Goal: Transaction & Acquisition: Book appointment/travel/reservation

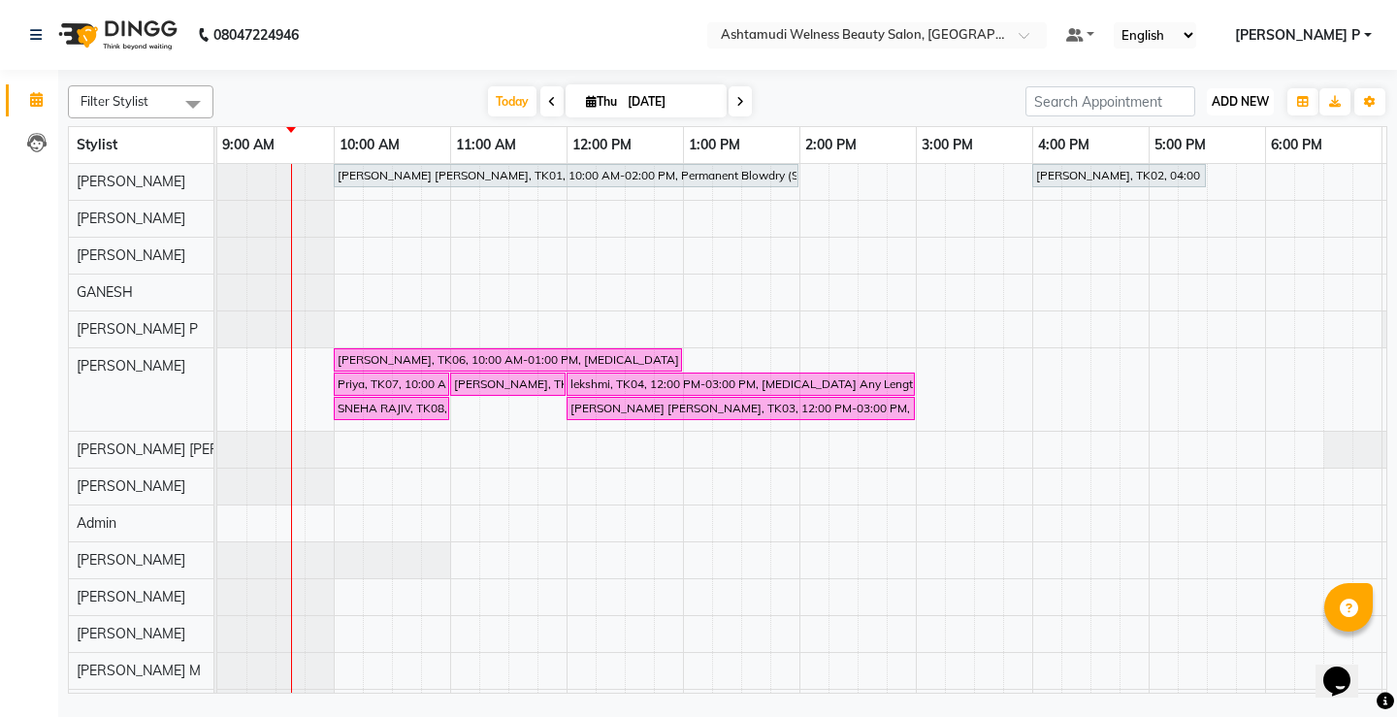
click at [1242, 110] on button "ADD NEW Toggle Dropdown" at bounding box center [1239, 101] width 67 height 27
click at [1198, 143] on button "Add Appointment" at bounding box center [1195, 138] width 153 height 25
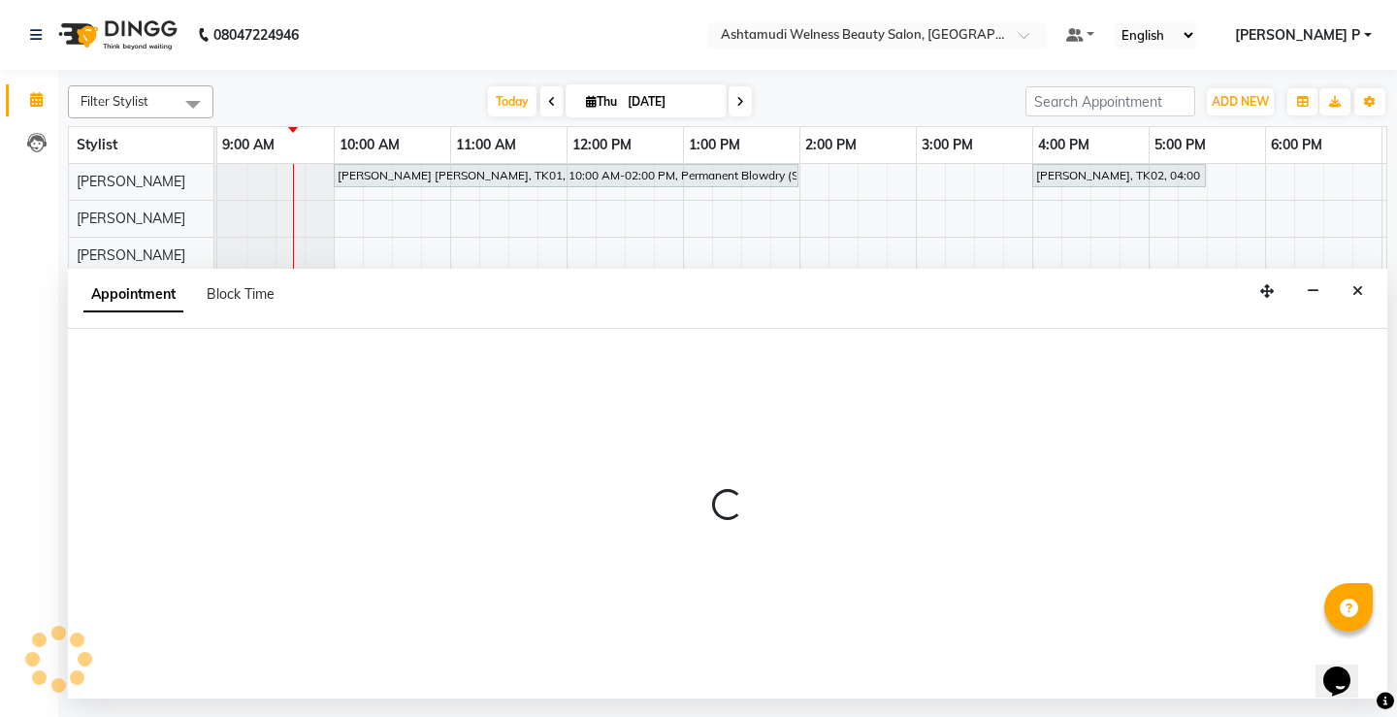
select select "600"
select select "tentative"
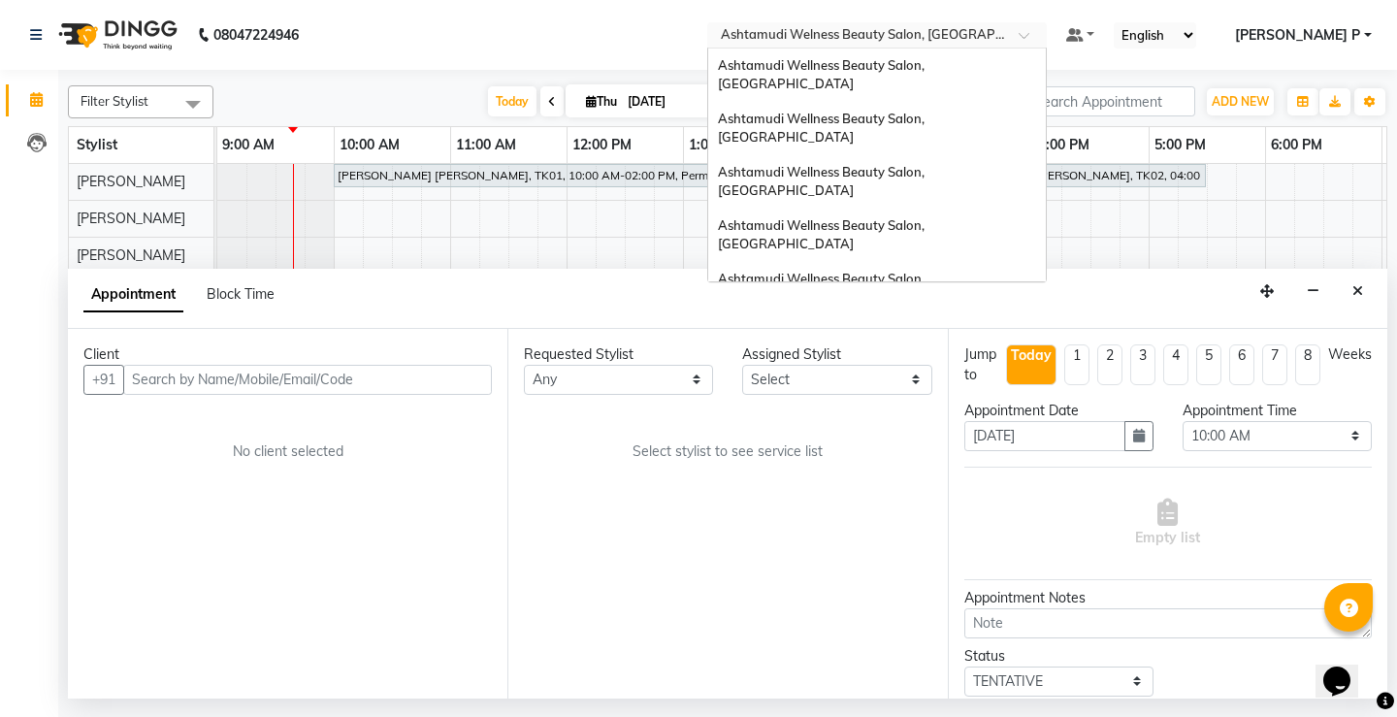
click at [1043, 33] on span at bounding box center [1030, 40] width 24 height 19
click at [927, 111] on span "Ashtamudi Wellness Beauty Salon, Guruvayur" at bounding box center [822, 128] width 209 height 35
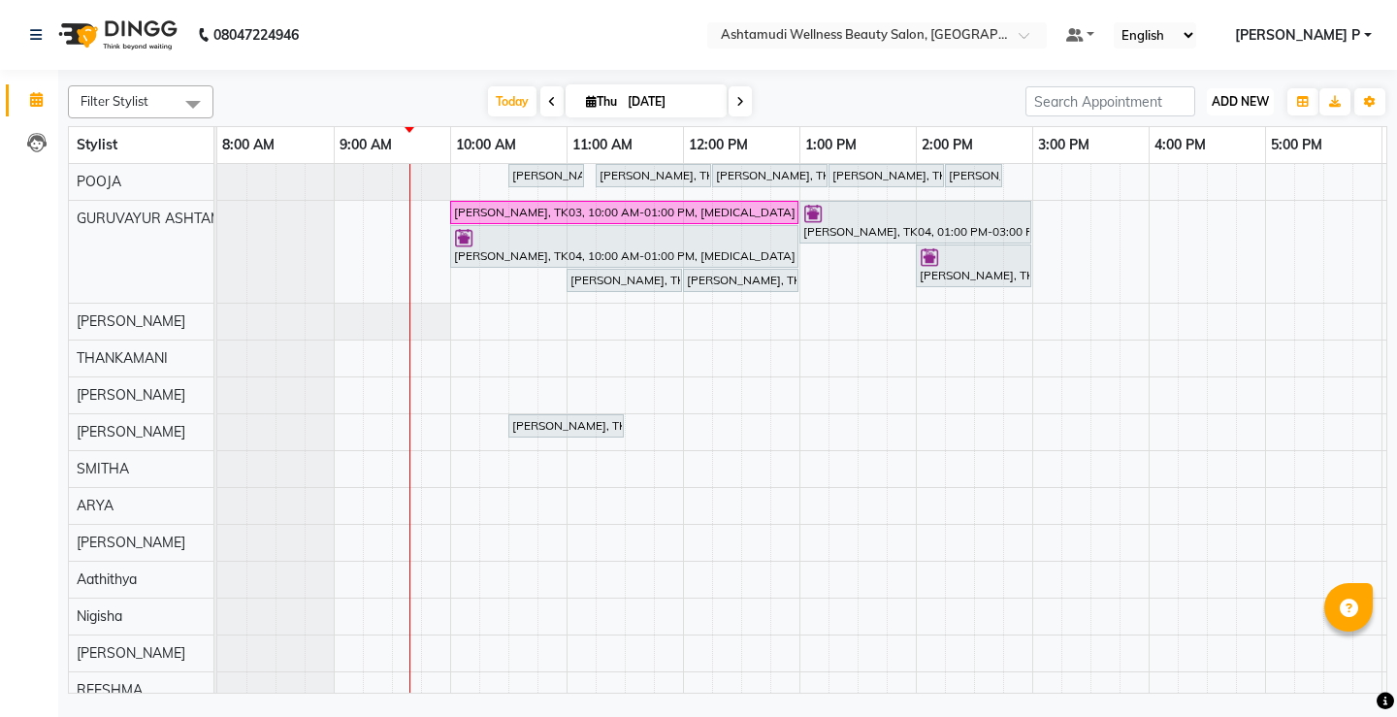
click at [1237, 97] on span "ADD NEW" at bounding box center [1239, 101] width 57 height 15
click at [1202, 136] on button "Add Appointment" at bounding box center [1195, 138] width 153 height 25
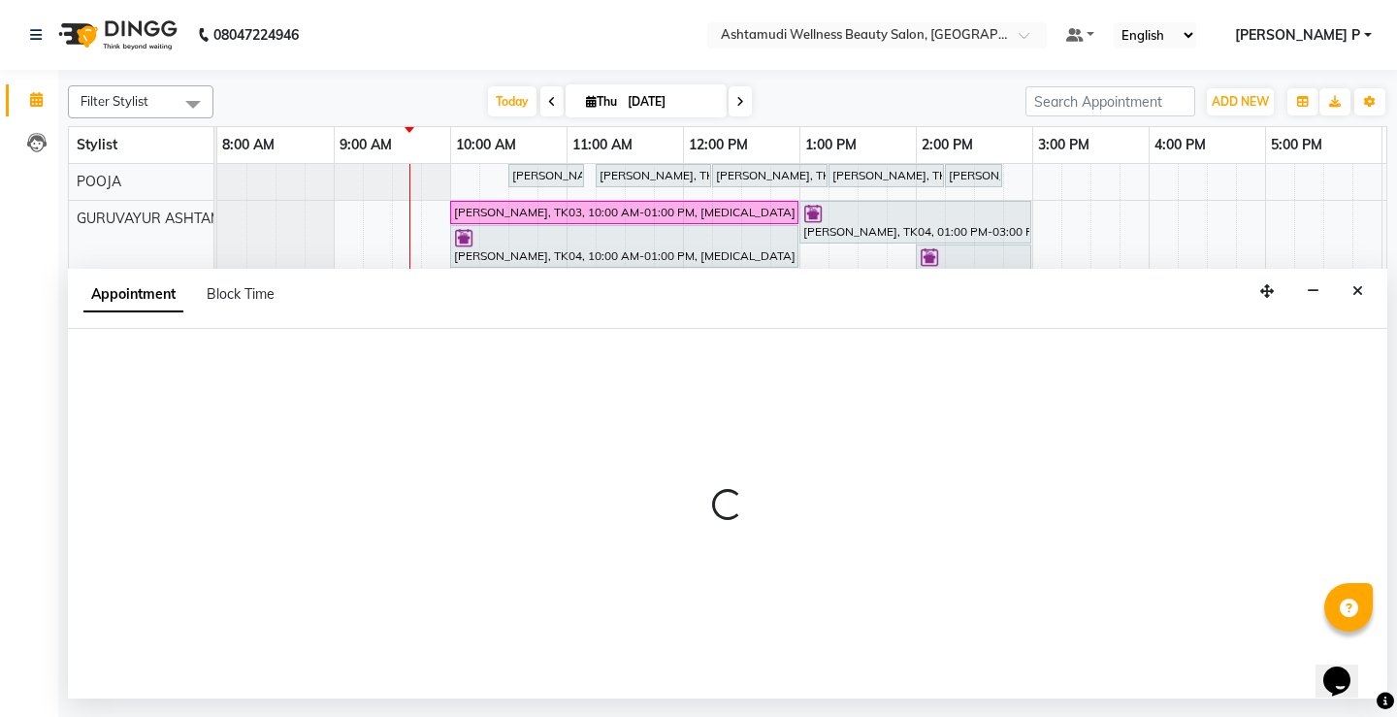
select select "tentative"
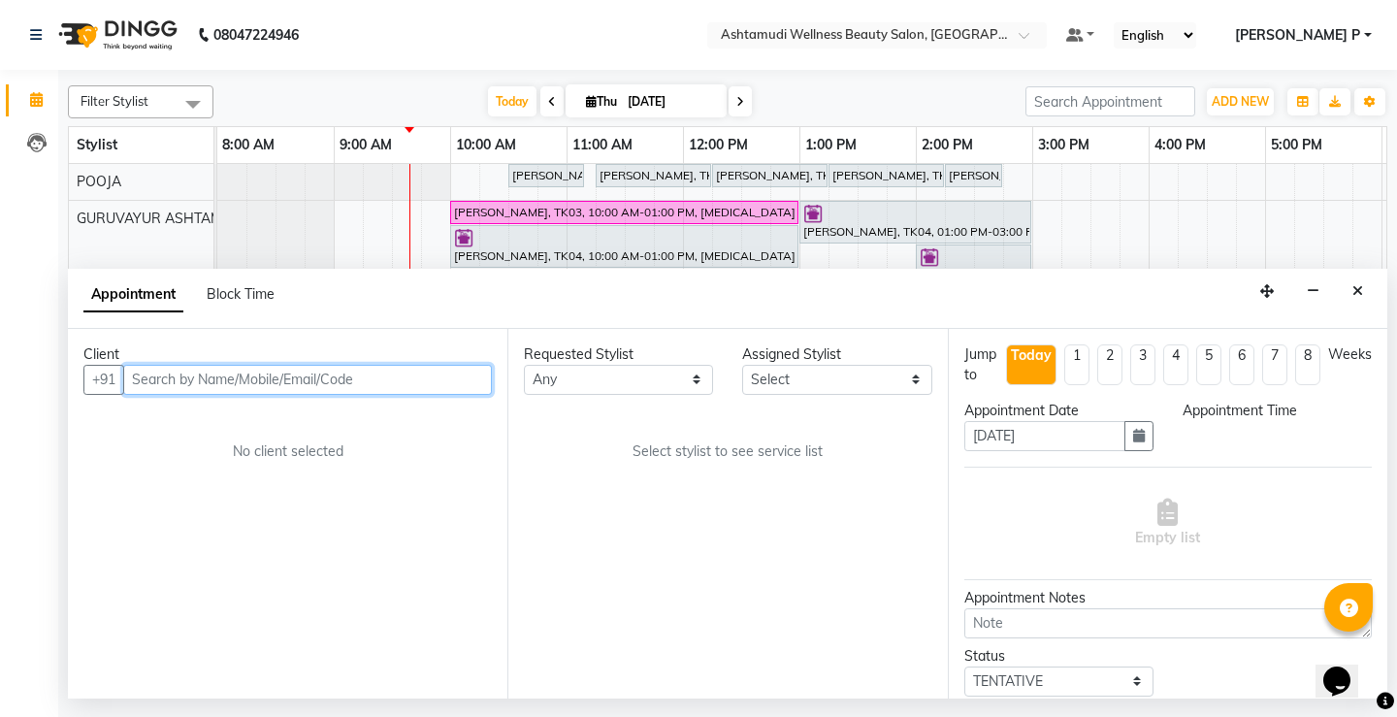
select select "540"
paste input "9778005408"
type input "9778005408"
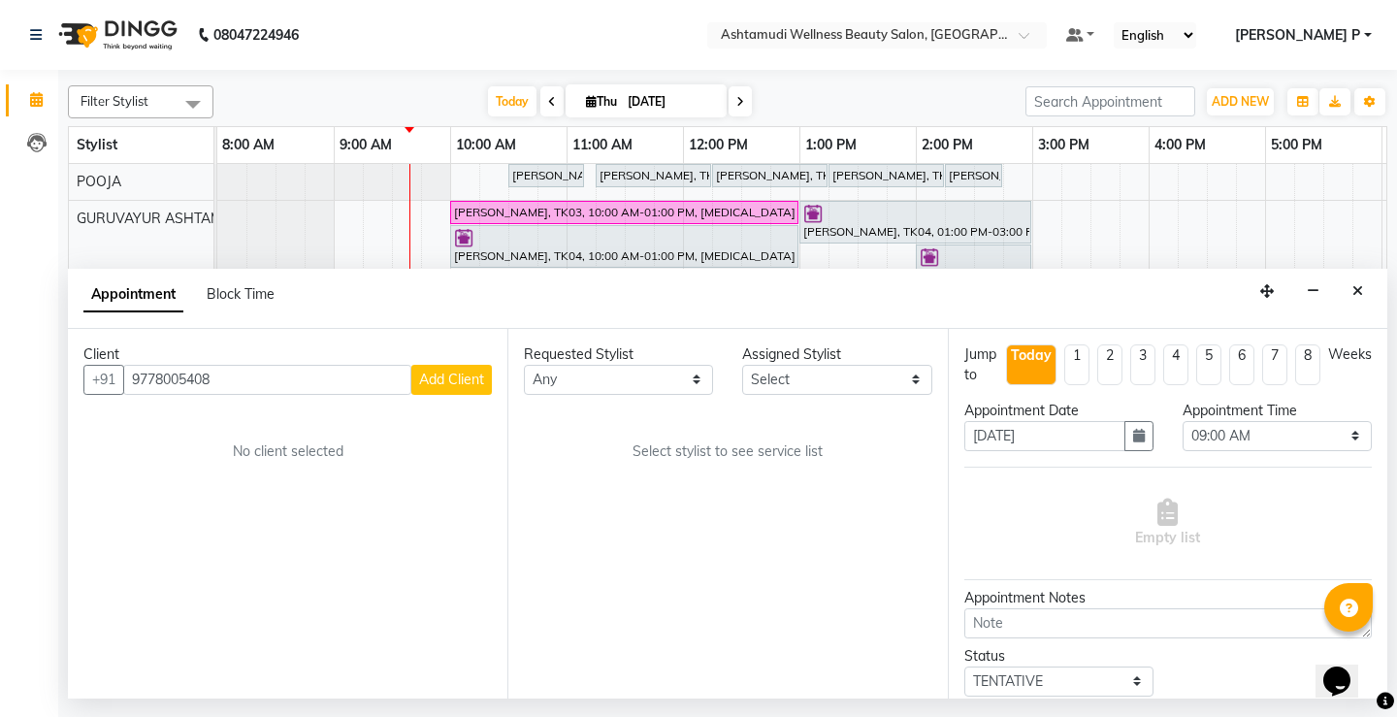
click at [444, 385] on span "Add Client" at bounding box center [451, 378] width 65 height 17
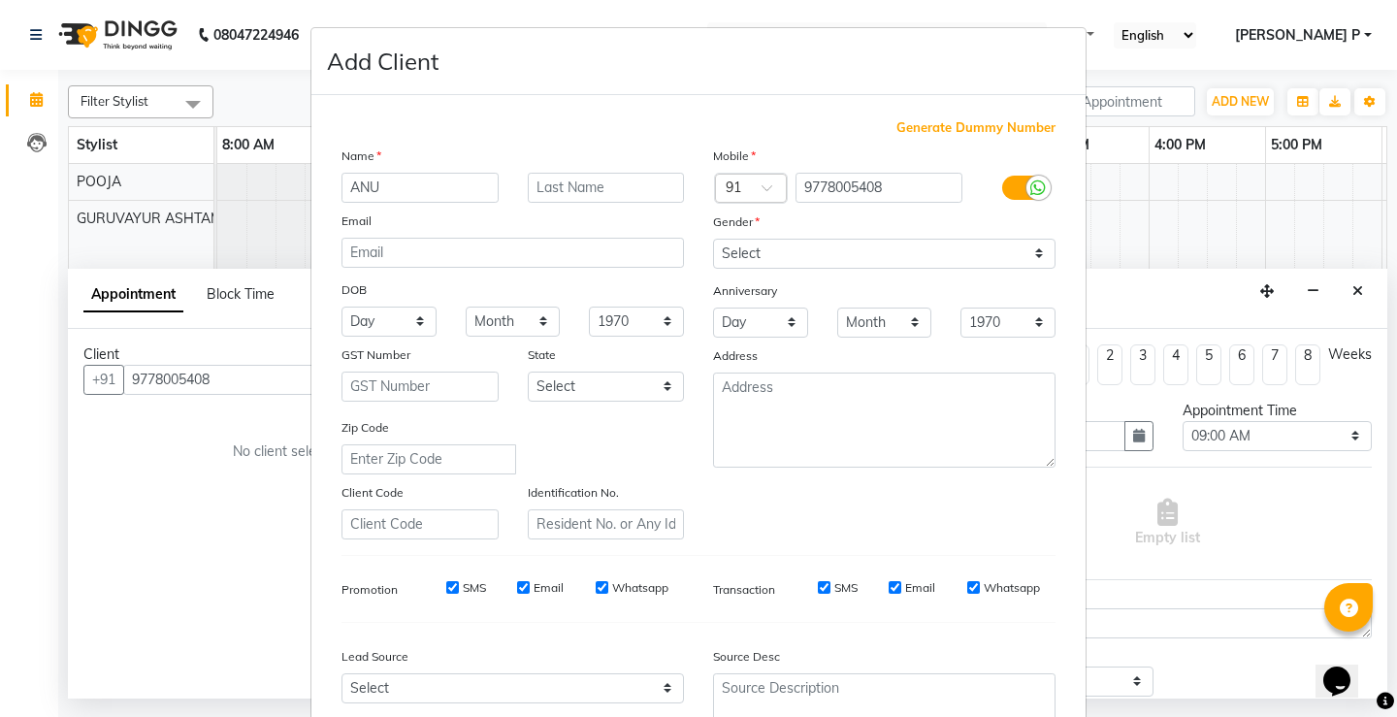
type input "ANU"
click at [813, 253] on select "Select [DEMOGRAPHIC_DATA] [DEMOGRAPHIC_DATA] Other Prefer Not To Say" at bounding box center [884, 254] width 342 height 30
select select "[DEMOGRAPHIC_DATA]"
click at [713, 239] on select "Select [DEMOGRAPHIC_DATA] [DEMOGRAPHIC_DATA] Other Prefer Not To Say" at bounding box center [884, 254] width 342 height 30
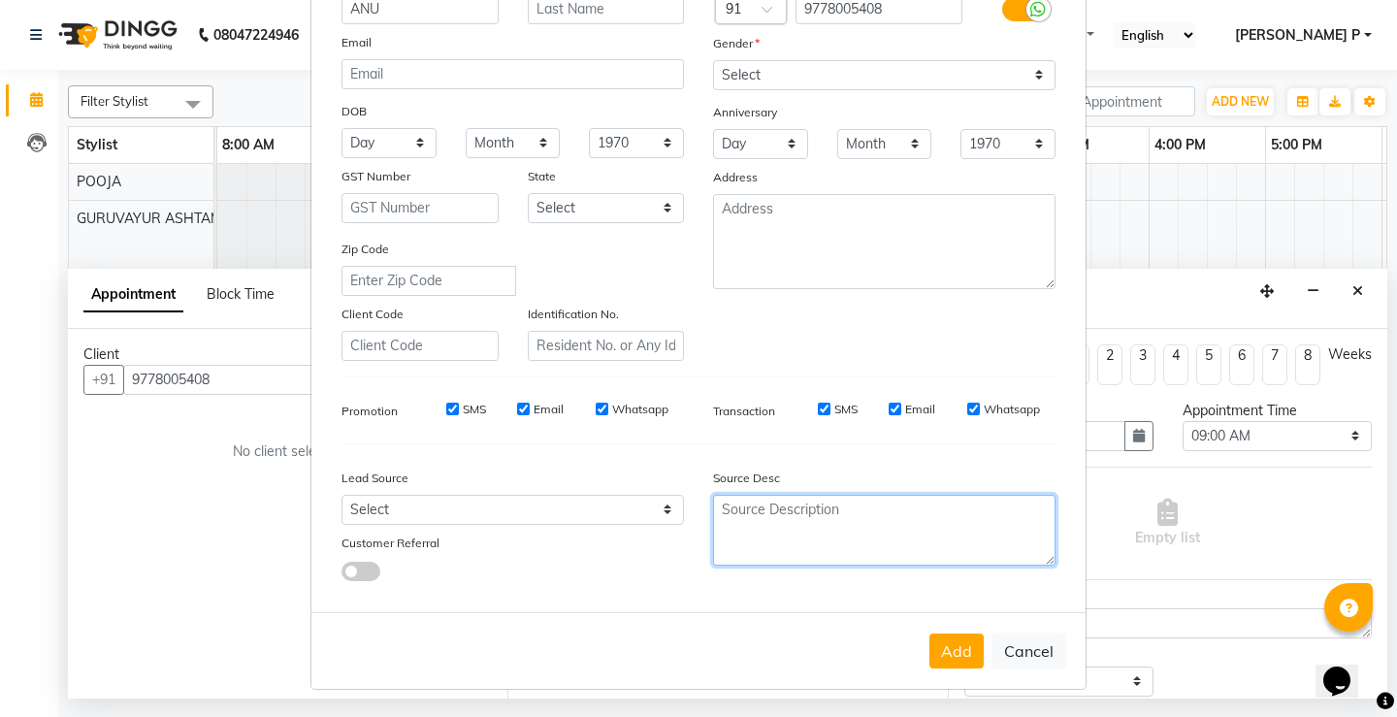
click at [807, 538] on textarea at bounding box center [884, 530] width 342 height 71
type textarea "TELECALLING"
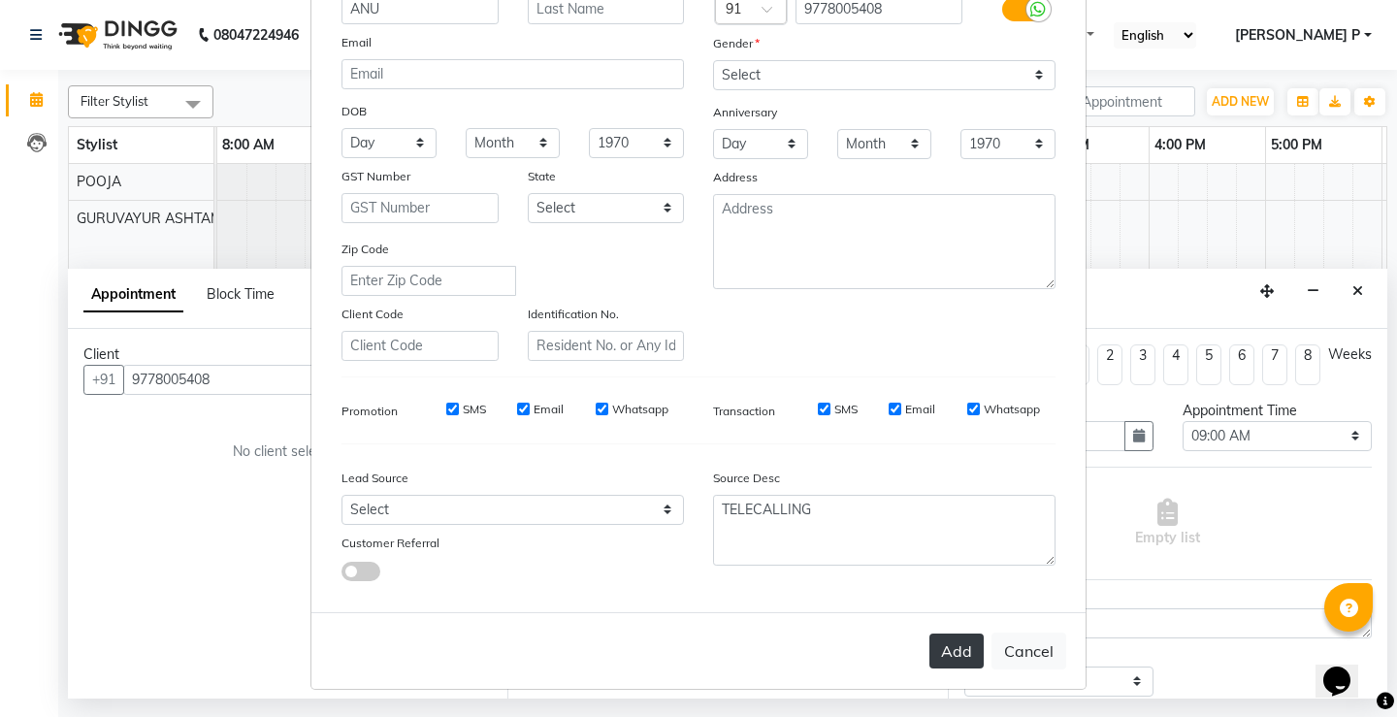
click at [929, 645] on button "Add" at bounding box center [956, 650] width 54 height 35
type input "97******08"
select select
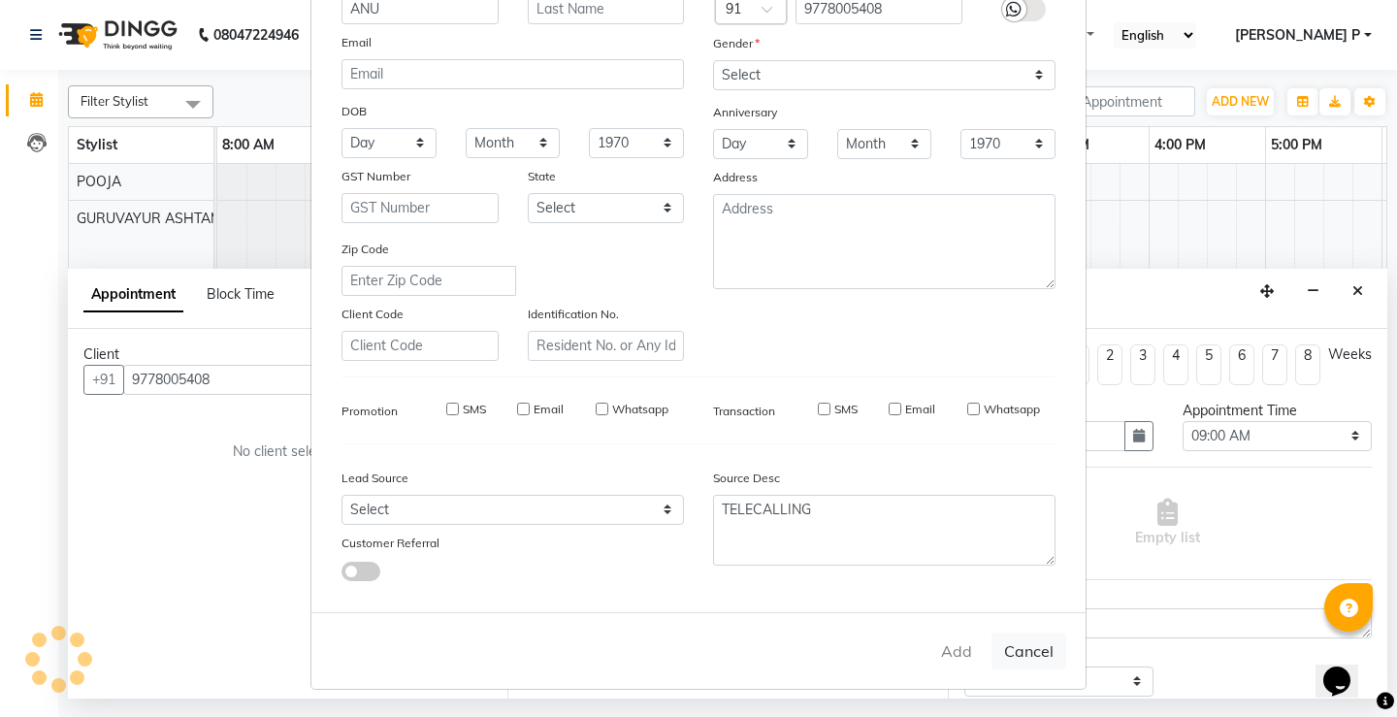
select select
checkbox input "false"
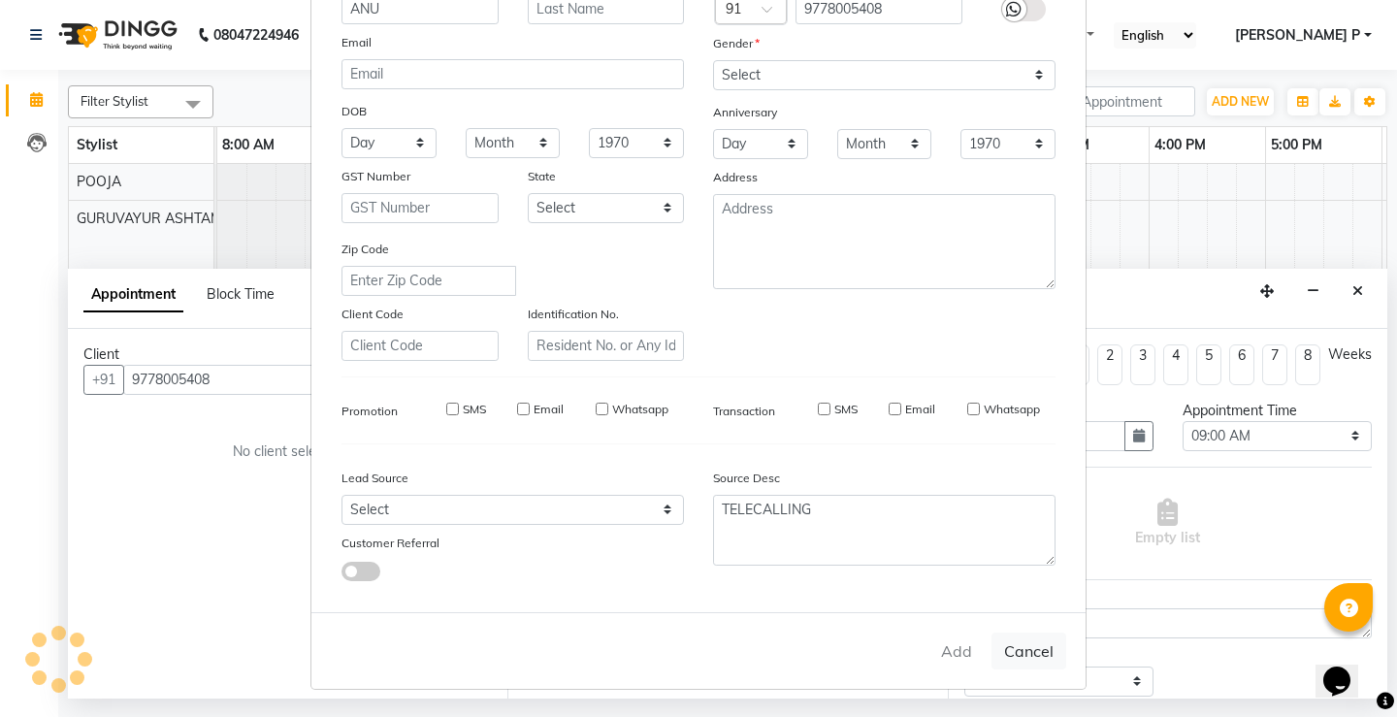
checkbox input "false"
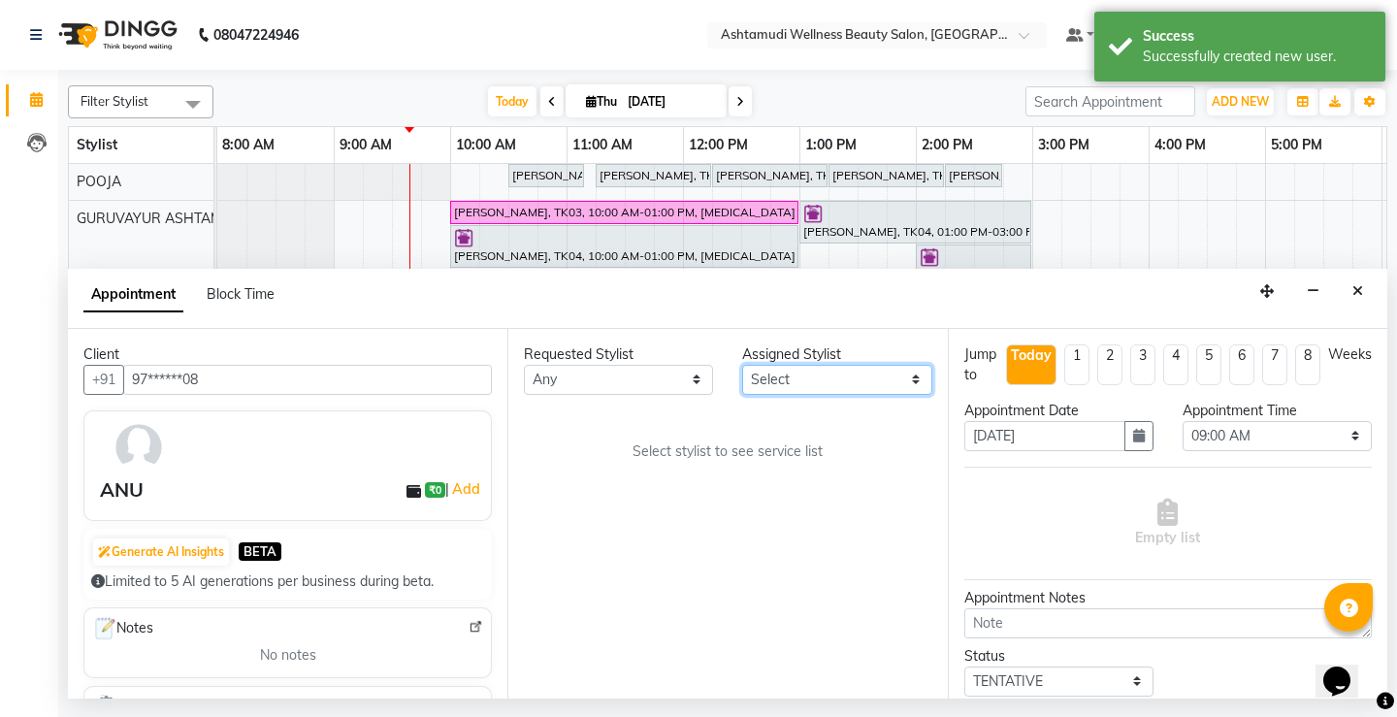
click at [911, 375] on select "Select Aathithya ANILA Anjana Das ARYA GURUVAYUR ASHTAMUDI NEETHU Nigisha POOJA…" at bounding box center [836, 380] width 189 height 30
select select "27526"
click at [742, 365] on select "Select Aathithya ANILA Anjana Das ARYA GURUVAYUR ASHTAMUDI NEETHU Nigisha POOJA…" at bounding box center [836, 380] width 189 height 30
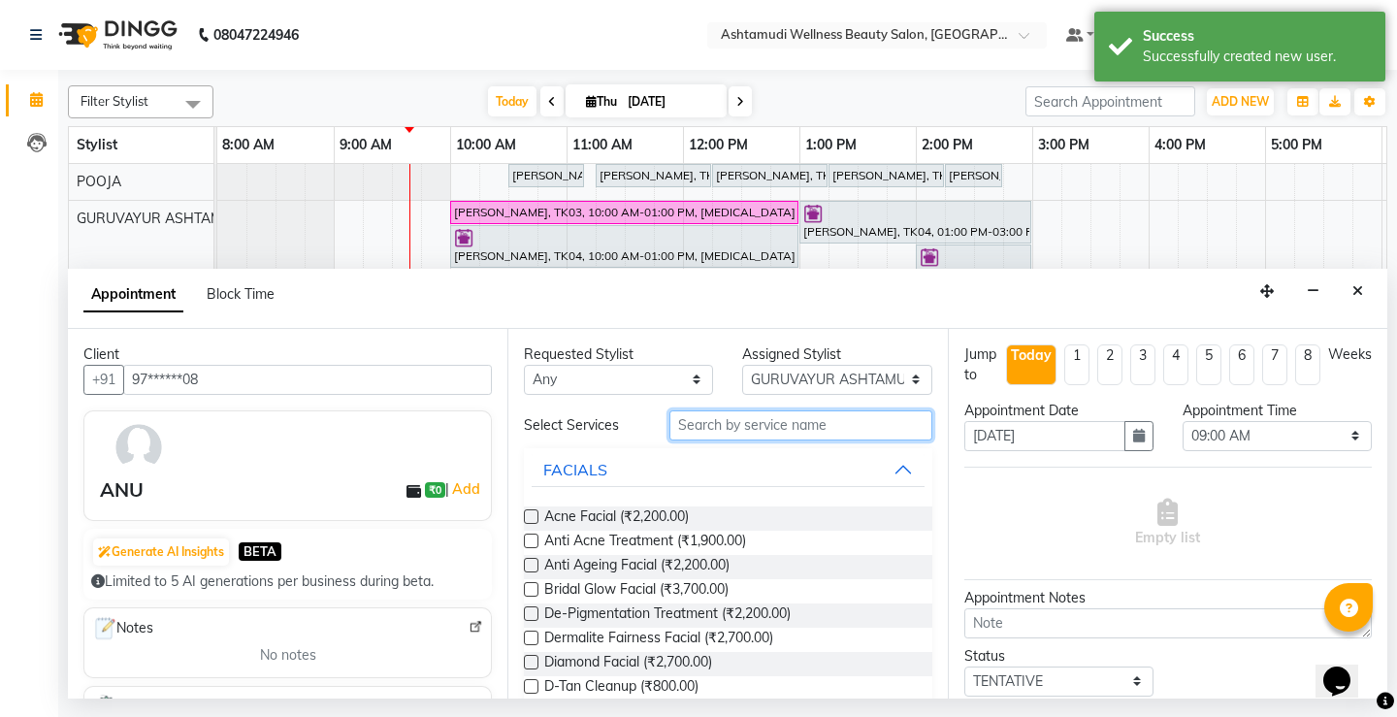
click at [684, 417] on input "text" at bounding box center [800, 425] width 262 height 30
type input "WAX"
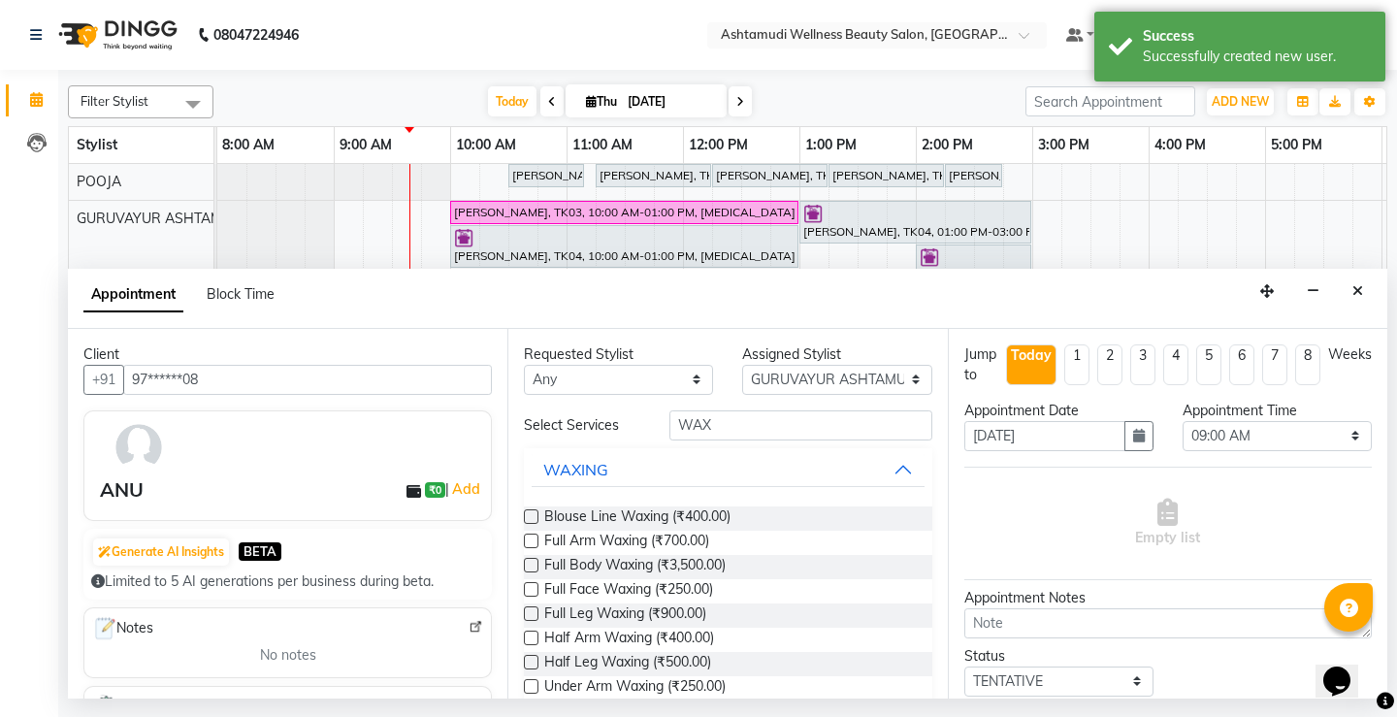
click at [535, 537] on label at bounding box center [531, 540] width 15 height 15
click at [535, 537] on input "checkbox" at bounding box center [530, 542] width 13 height 13
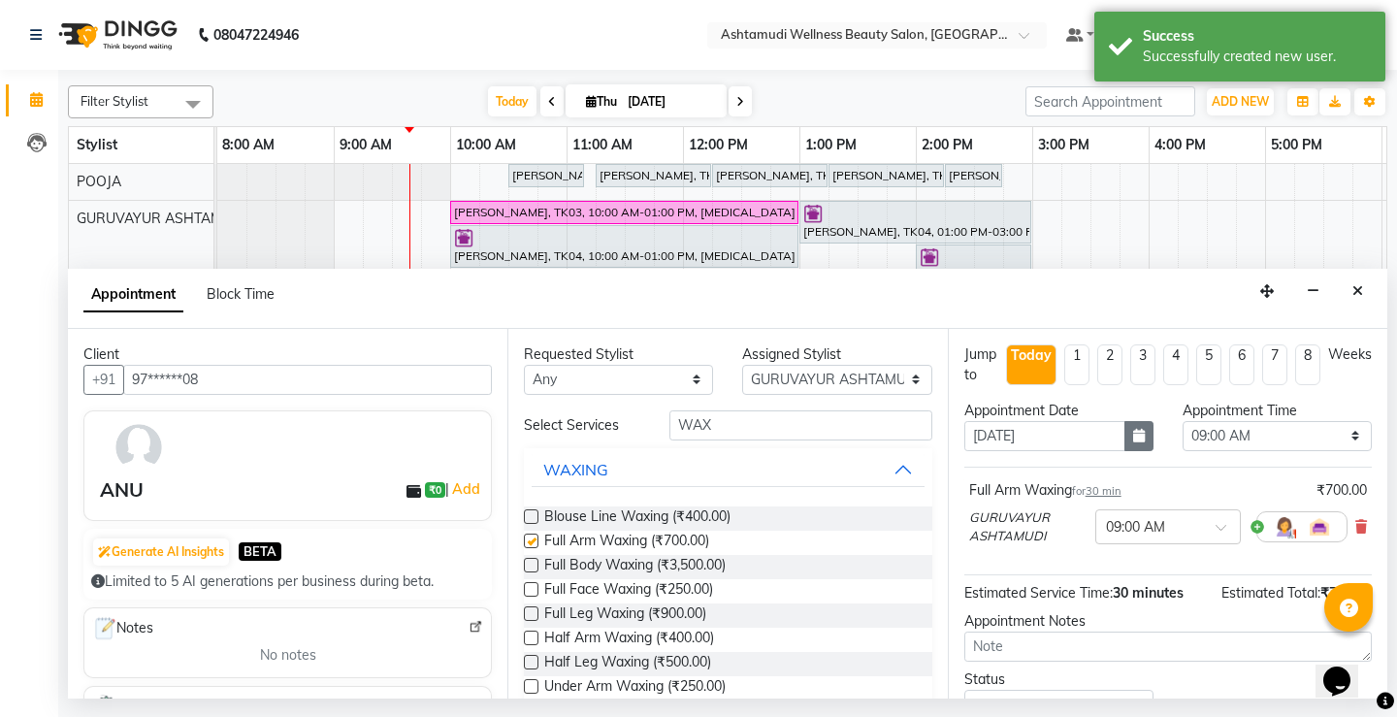
checkbox input "false"
click at [1274, 432] on select "Select 09:00 AM 09:15 AM 09:30 AM 09:45 AM 10:00 AM 10:15 AM 10:30 AM 10:45 AM …" at bounding box center [1276, 436] width 189 height 30
select select "600"
click at [1182, 421] on select "Select 09:00 AM 09:15 AM 09:30 AM 09:45 AM 10:00 AM 10:15 AM 10:30 AM 10:45 AM …" at bounding box center [1276, 436] width 189 height 30
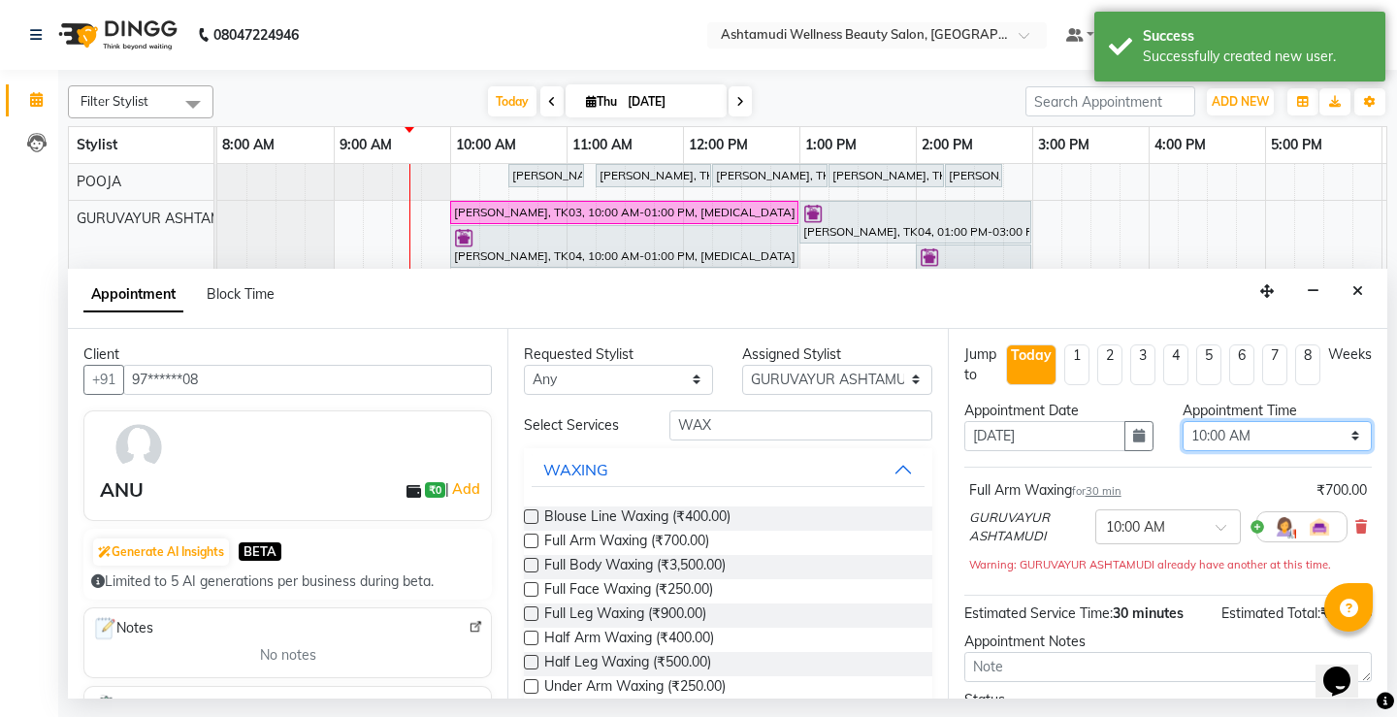
scroll to position [132, 0]
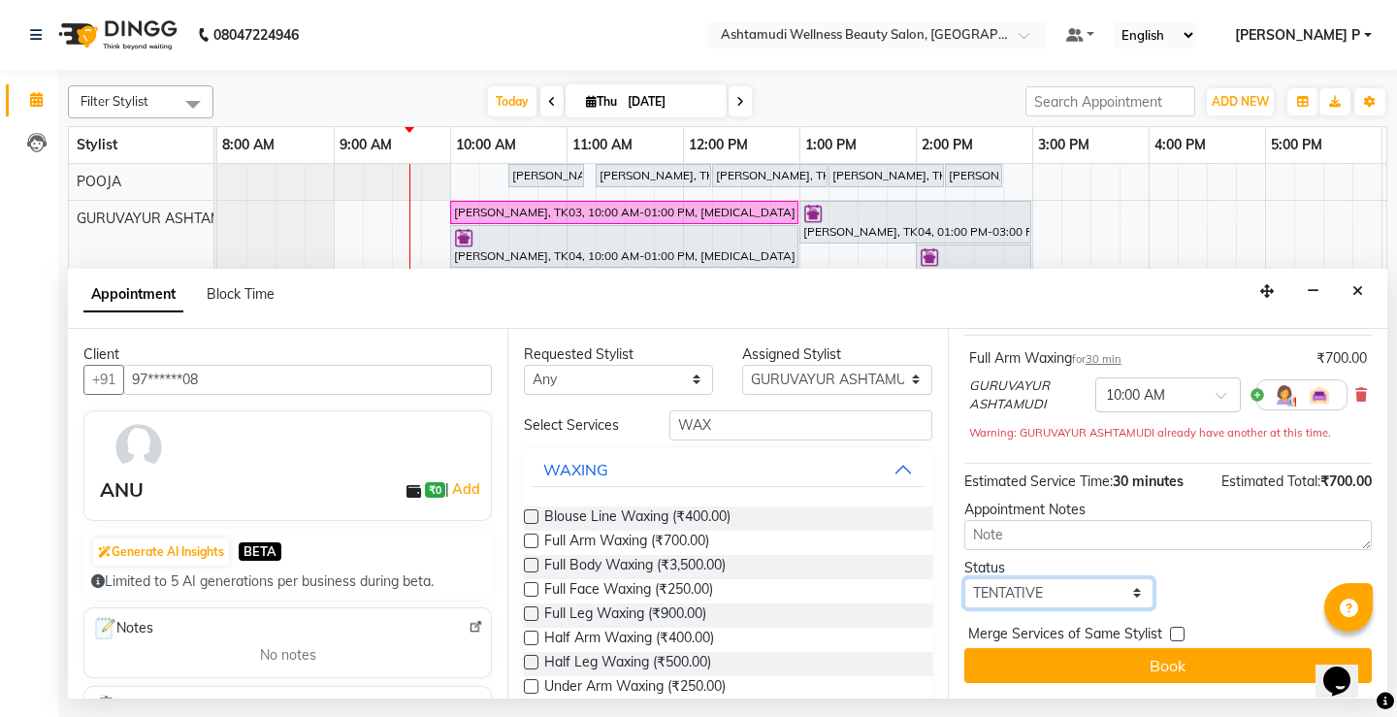
click at [1089, 593] on select "Select TENTATIVE CONFIRM CHECK-IN UPCOMING" at bounding box center [1058, 593] width 189 height 30
select select "confirm booking"
click at [964, 578] on select "Select TENTATIVE CONFIRM CHECK-IN UPCOMING" at bounding box center [1058, 593] width 189 height 30
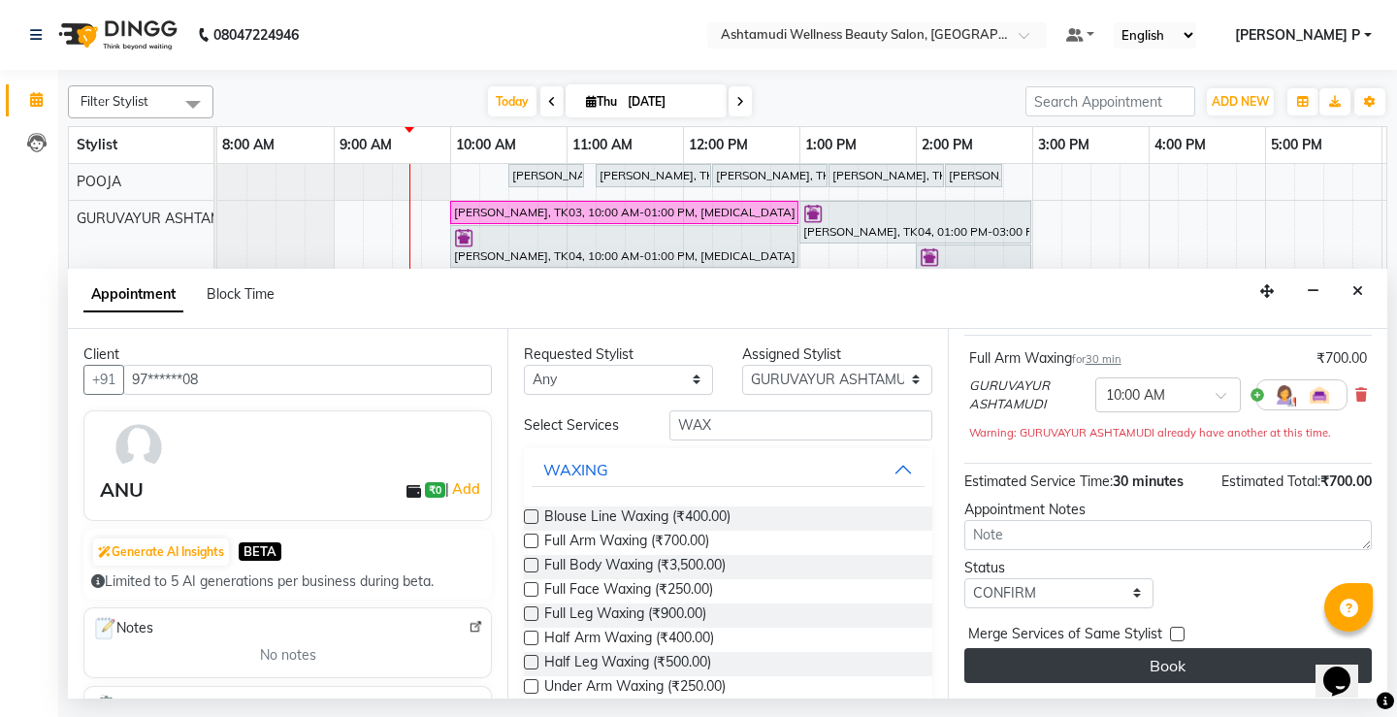
click at [1114, 679] on button "Book" at bounding box center [1167, 665] width 407 height 35
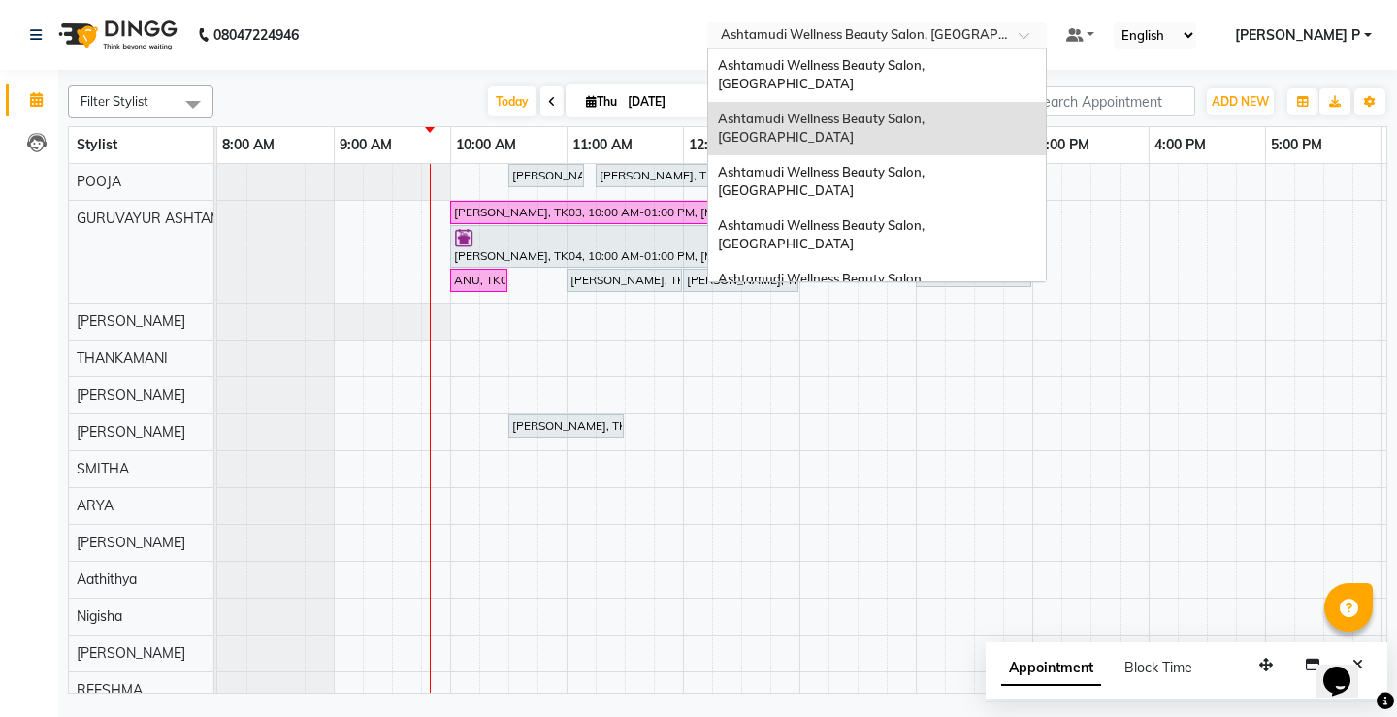
click at [1043, 41] on span at bounding box center [1030, 40] width 24 height 19
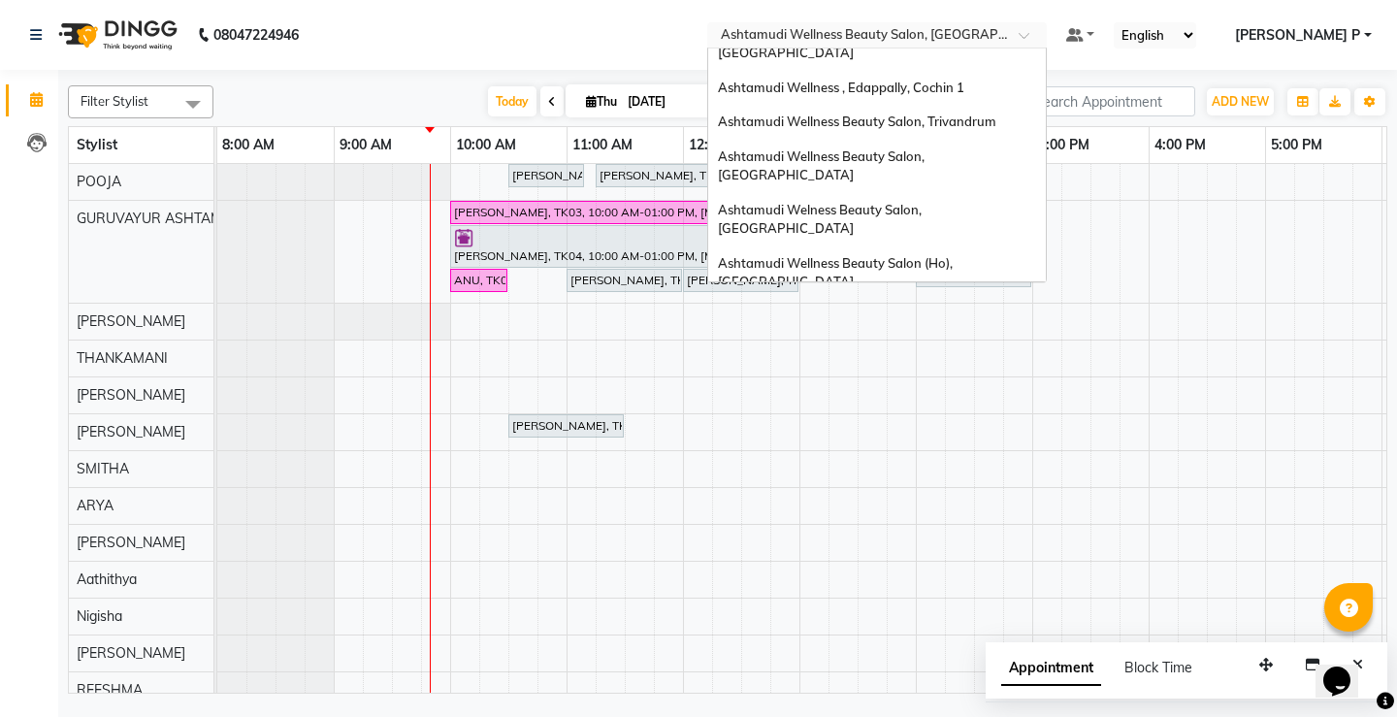
scroll to position [247, 0]
click at [927, 359] on span "Ashtamudi Wellness Beauty Salon, [GEOGRAPHIC_DATA]" at bounding box center [822, 376] width 209 height 35
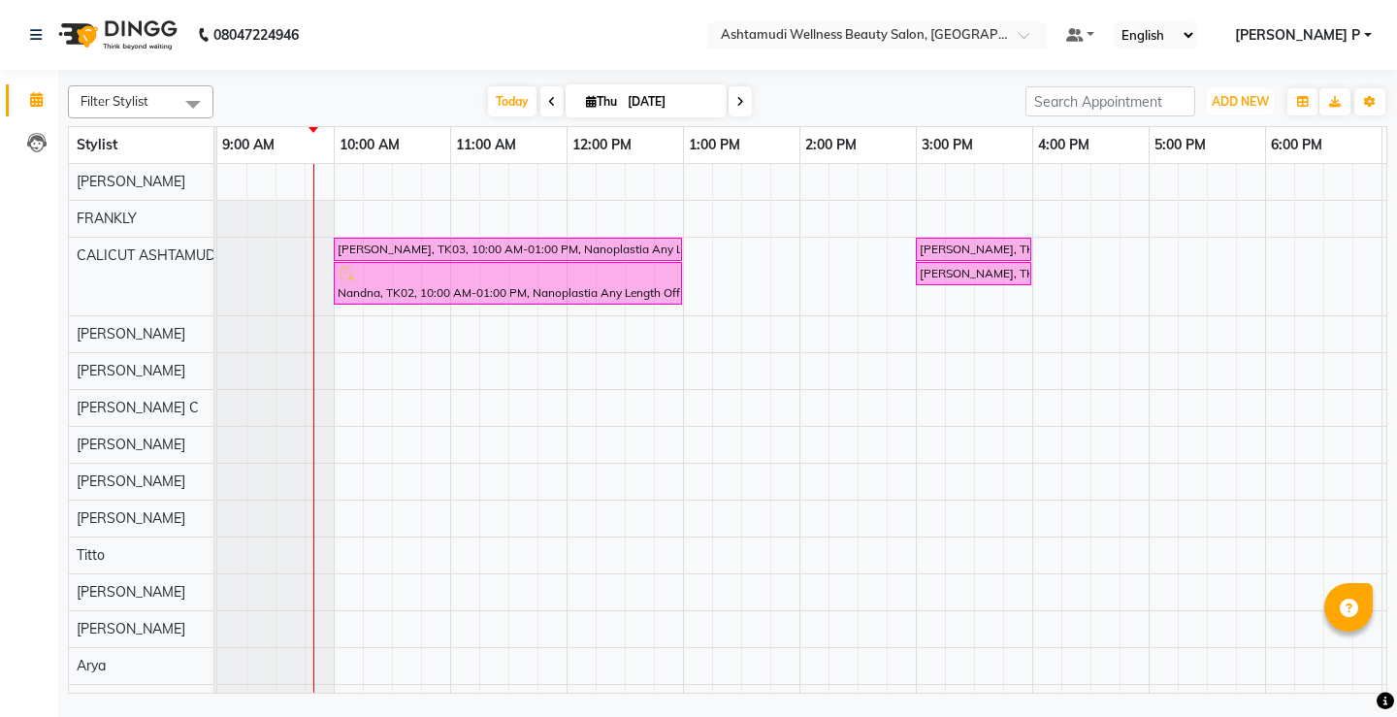
click at [1248, 104] on span "ADD NEW" at bounding box center [1239, 101] width 57 height 15
click at [1192, 144] on button "Add Appointment" at bounding box center [1195, 138] width 153 height 25
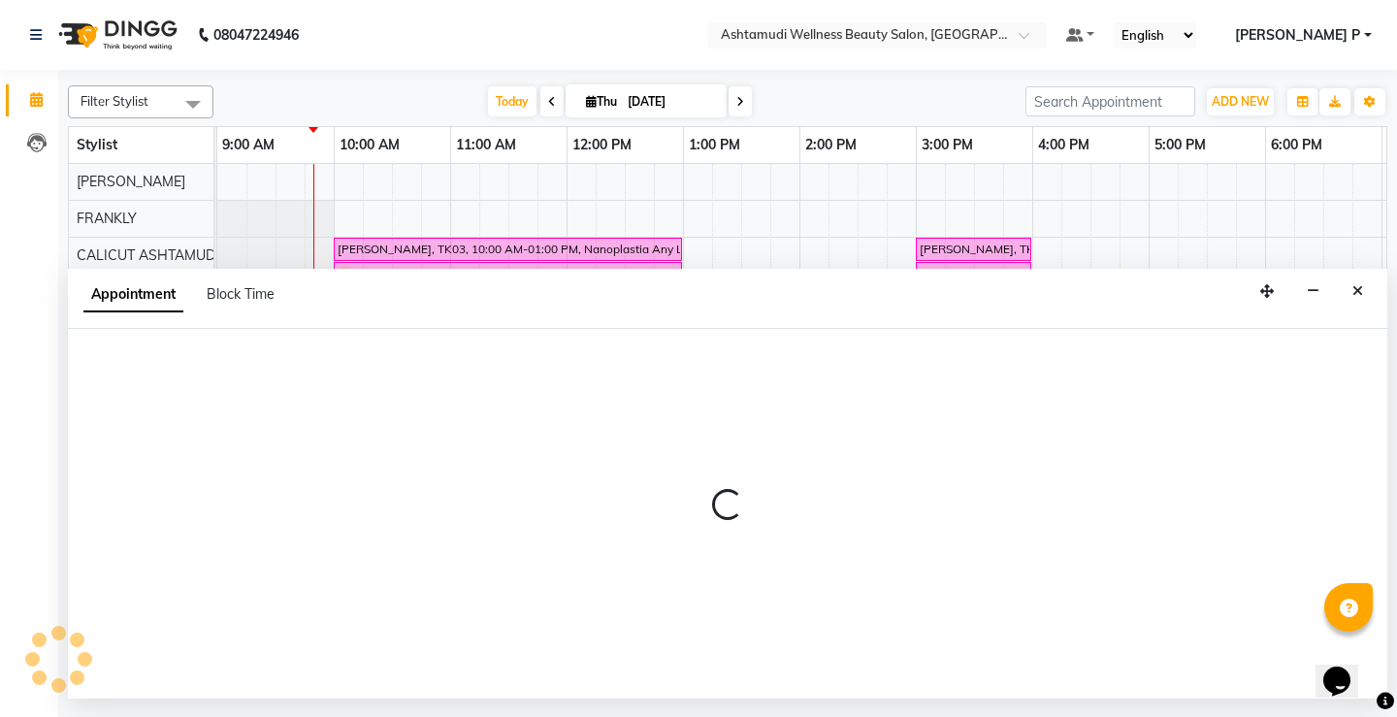
select select "tentative"
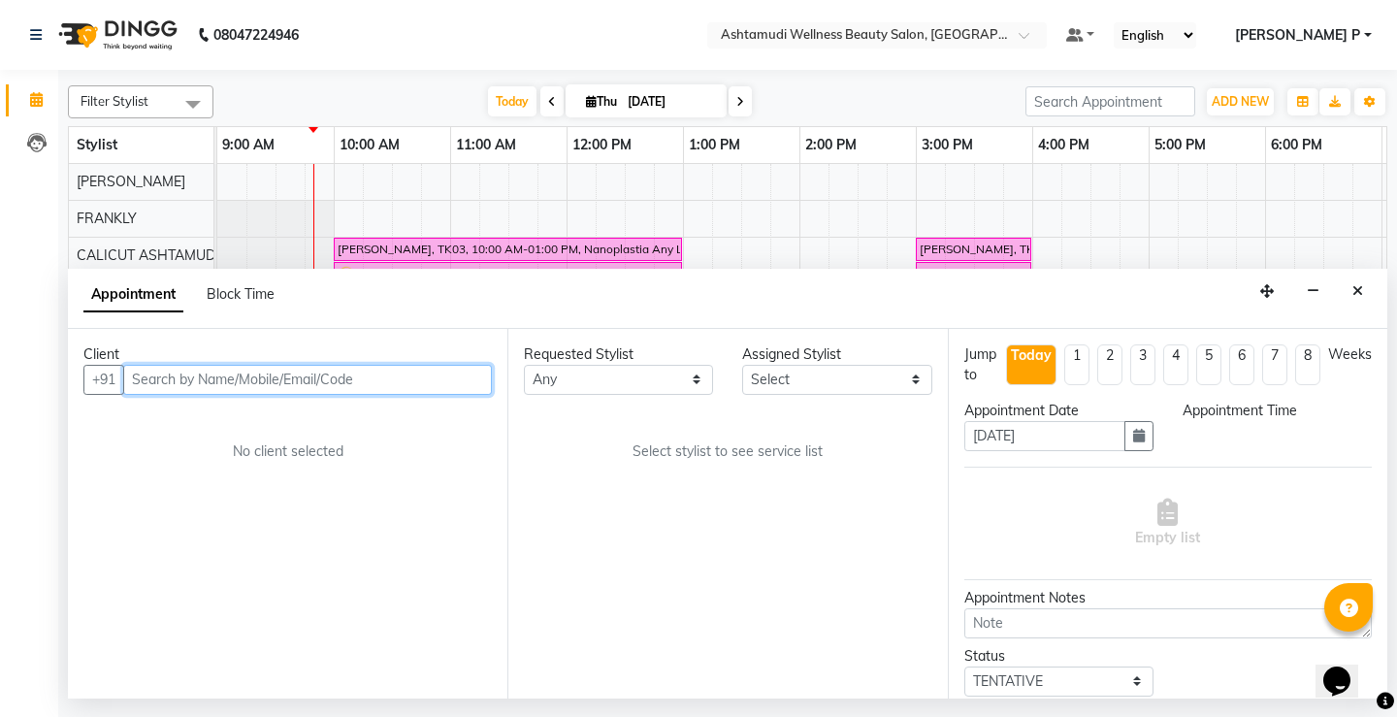
select select "600"
paste input "9496772413"
type input "9496772413"
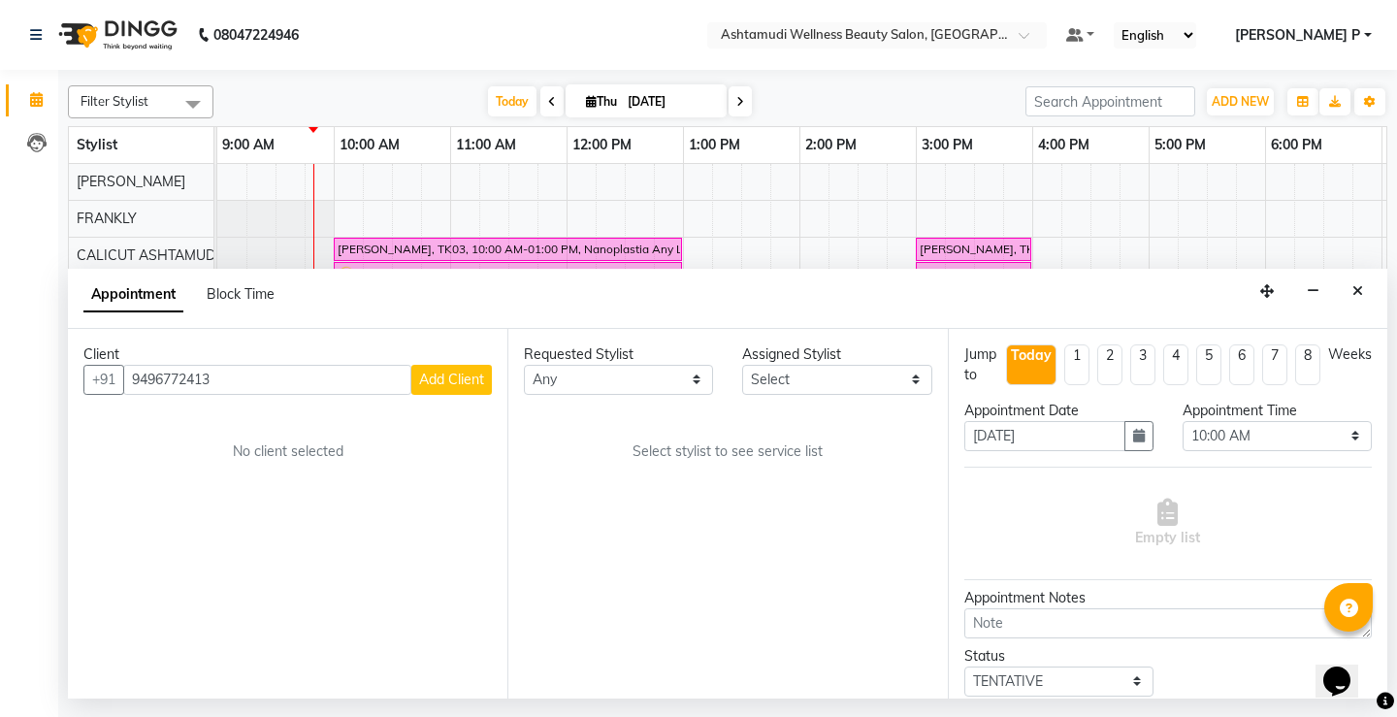
click at [443, 387] on span "Add Client" at bounding box center [451, 378] width 65 height 17
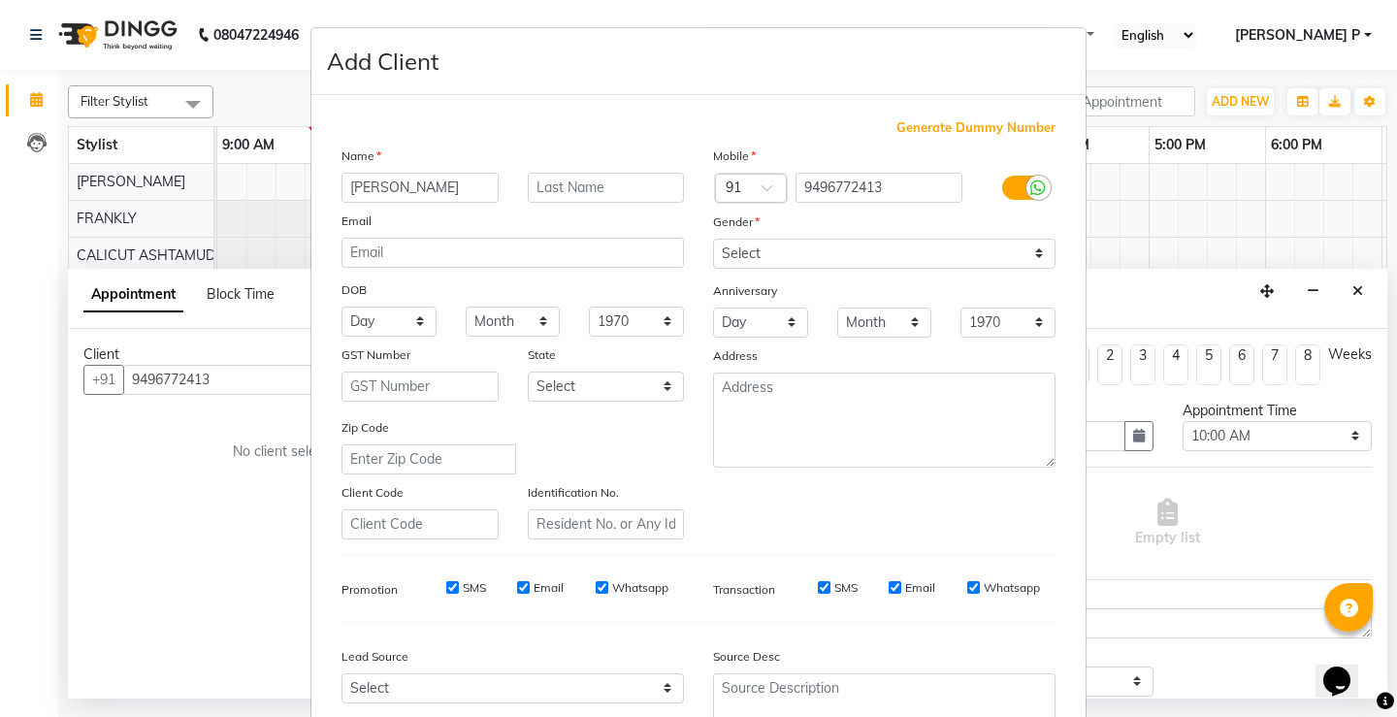
type input "[PERSON_NAME]"
click at [786, 246] on select "Select [DEMOGRAPHIC_DATA] [DEMOGRAPHIC_DATA] Other Prefer Not To Say" at bounding box center [884, 254] width 342 height 30
select select "[DEMOGRAPHIC_DATA]"
click at [713, 239] on select "Select [DEMOGRAPHIC_DATA] [DEMOGRAPHIC_DATA] Other Prefer Not To Say" at bounding box center [884, 254] width 342 height 30
click at [740, 690] on textarea at bounding box center [884, 708] width 342 height 71
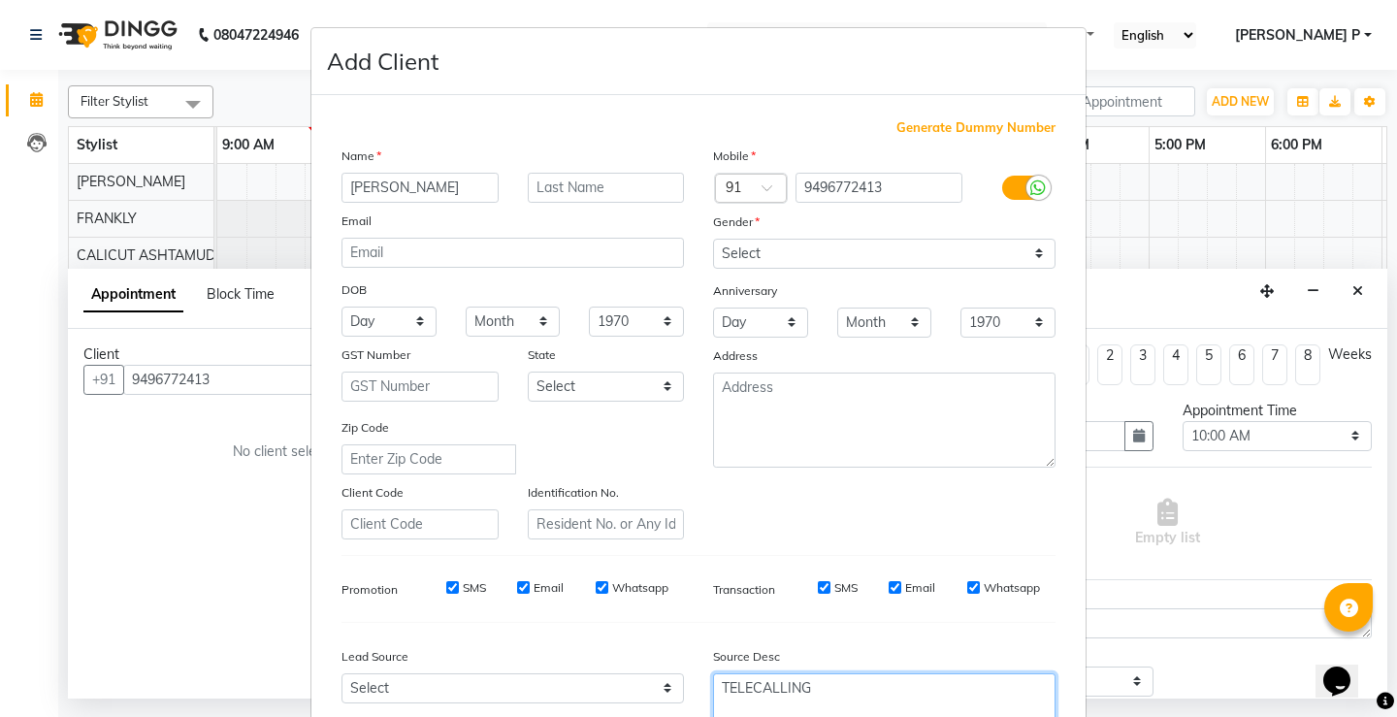
type textarea "TELECALLING"
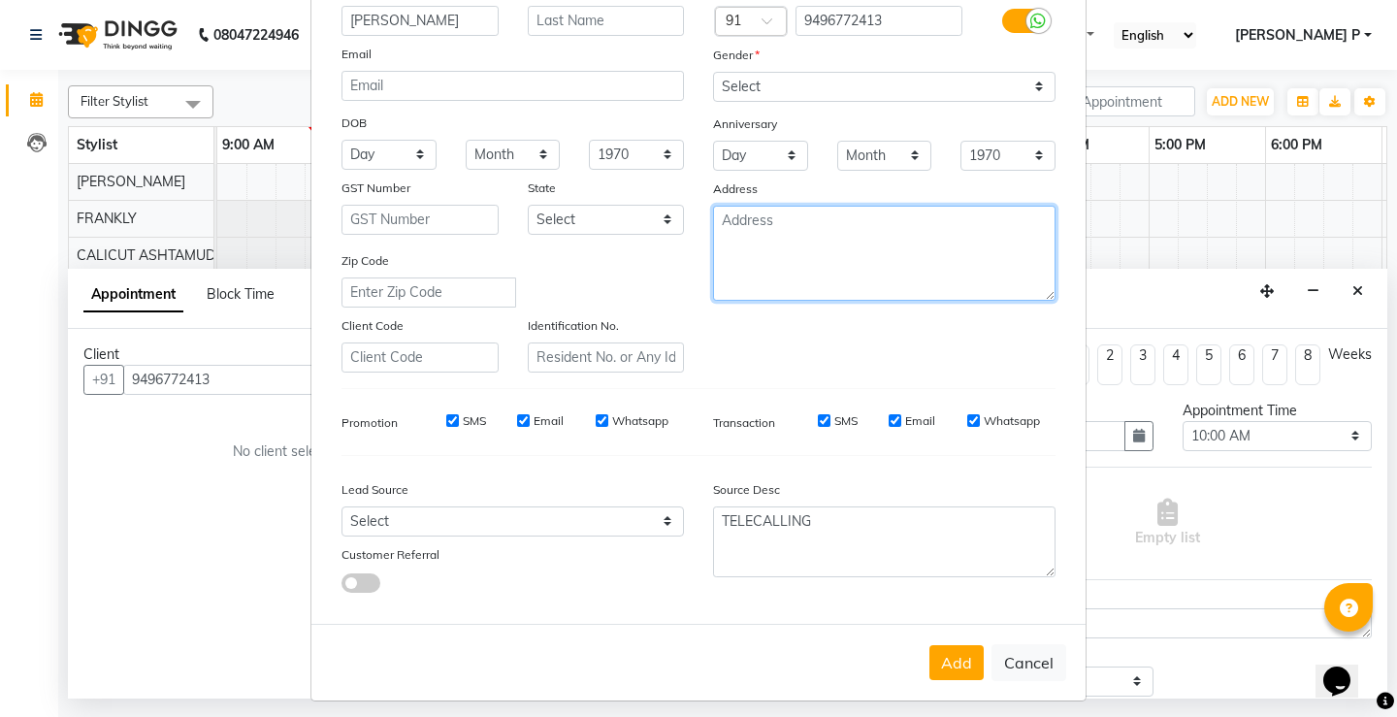
scroll to position [178, 0]
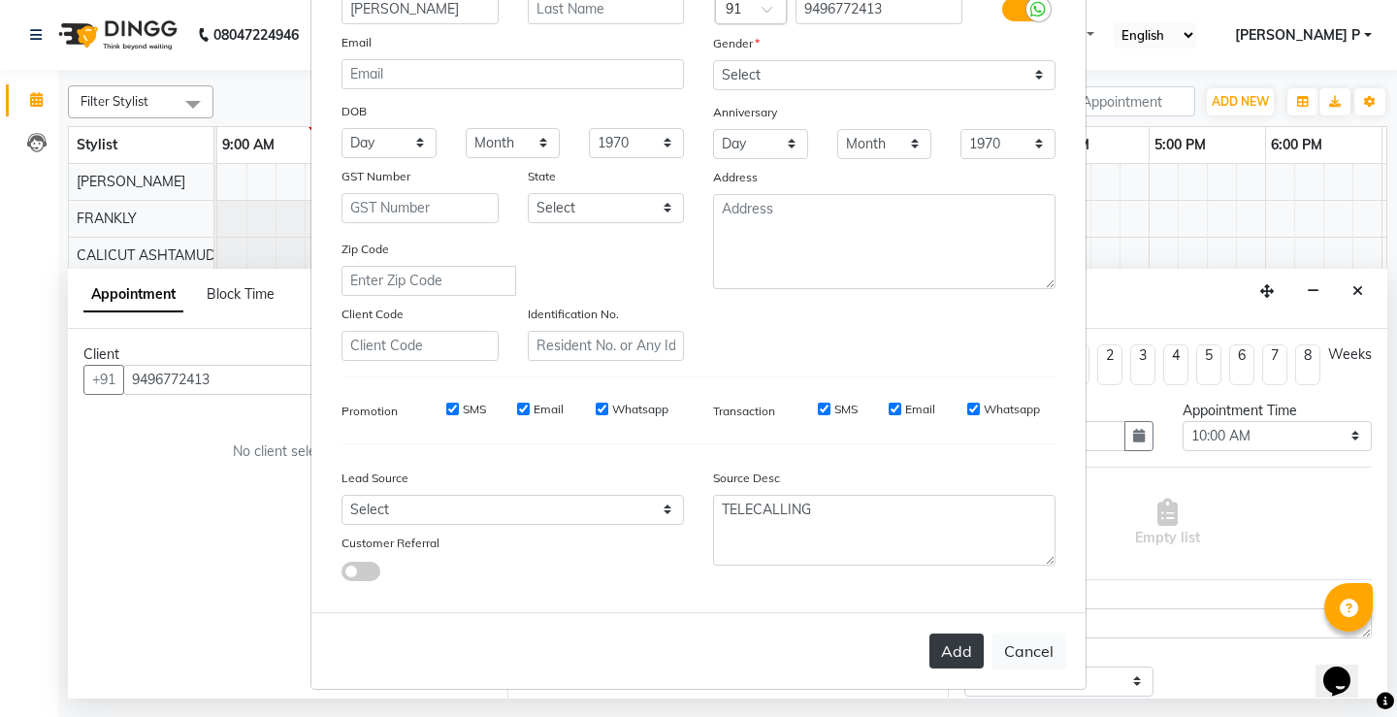
click at [937, 652] on button "Add" at bounding box center [956, 650] width 54 height 35
type input "94******13"
select select
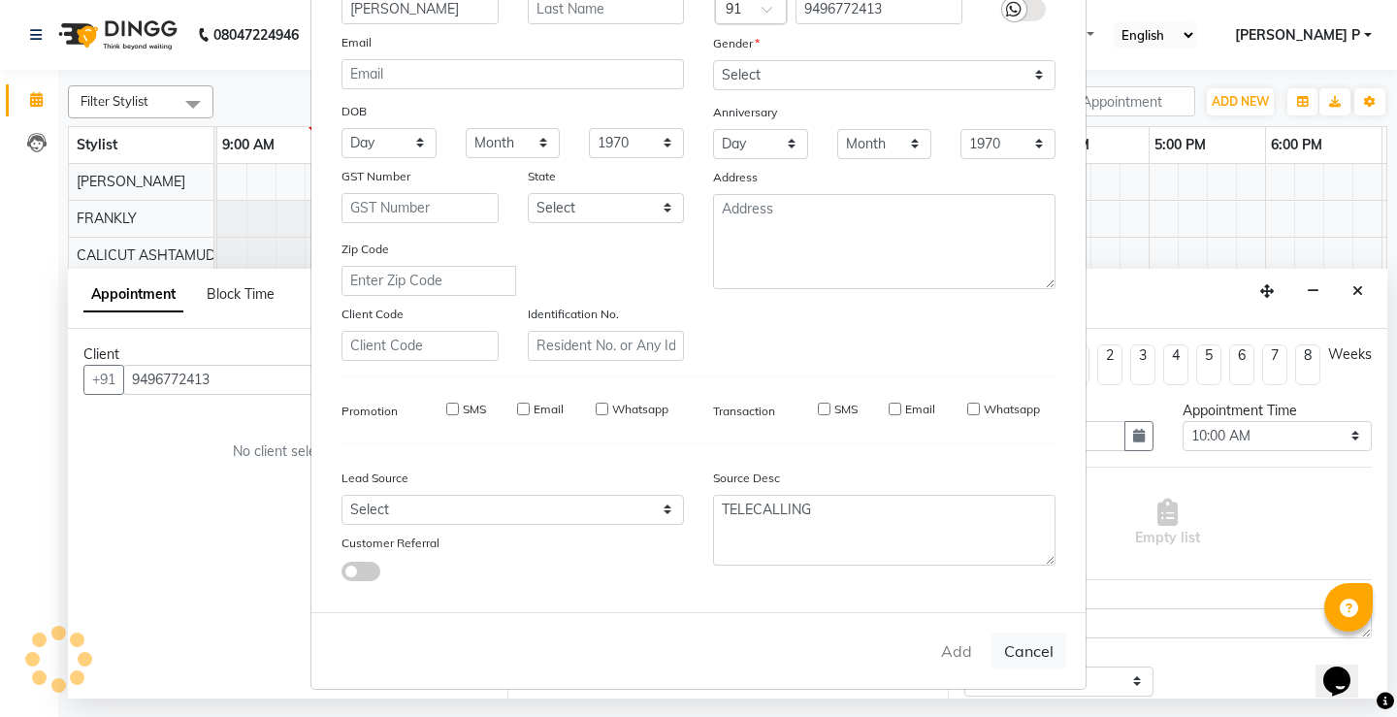
select select
checkbox input "false"
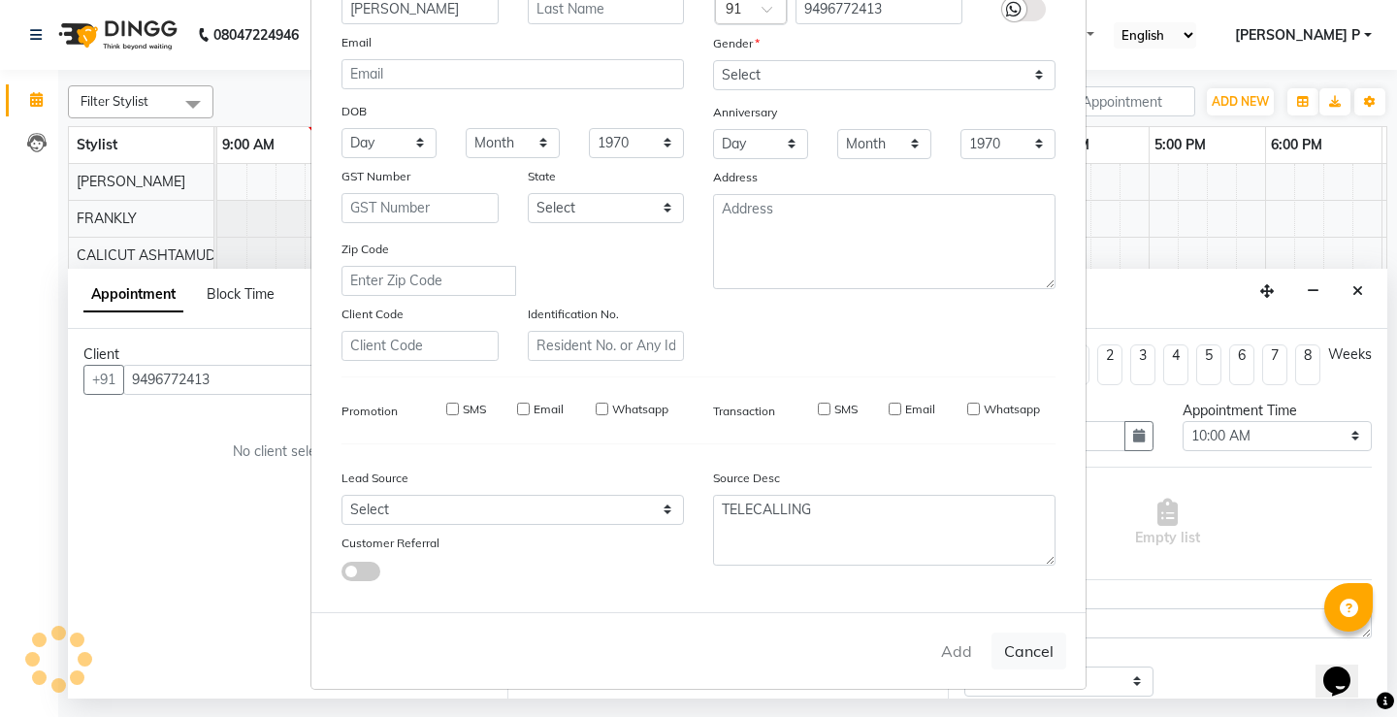
checkbox input "false"
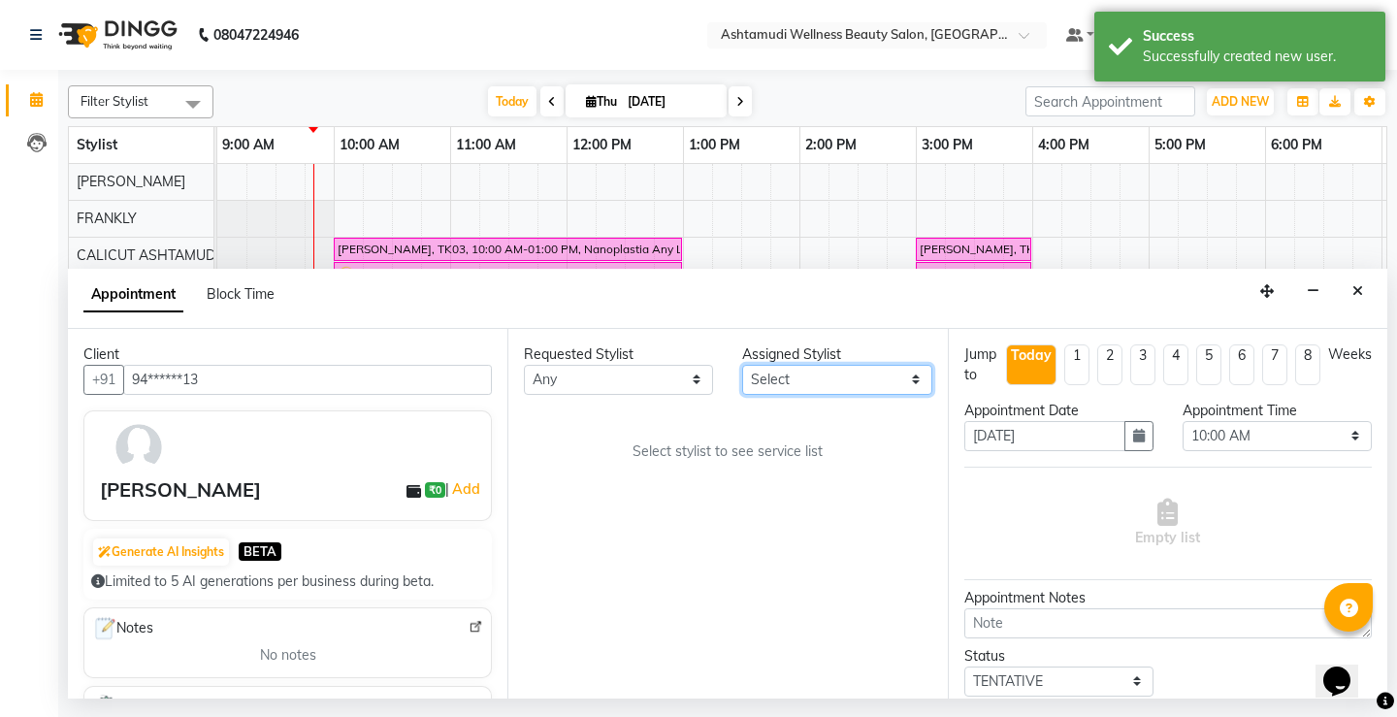
click at [916, 383] on select "Select [PERSON_NAME] C [PERSON_NAME] [PERSON_NAME] CALICUT ASHTAMUDI FRANKLY KR…" at bounding box center [836, 380] width 189 height 30
select select "27314"
click at [742, 365] on select "Select [PERSON_NAME] C [PERSON_NAME] [PERSON_NAME] CALICUT ASHTAMUDI FRANKLY KR…" at bounding box center [836, 380] width 189 height 30
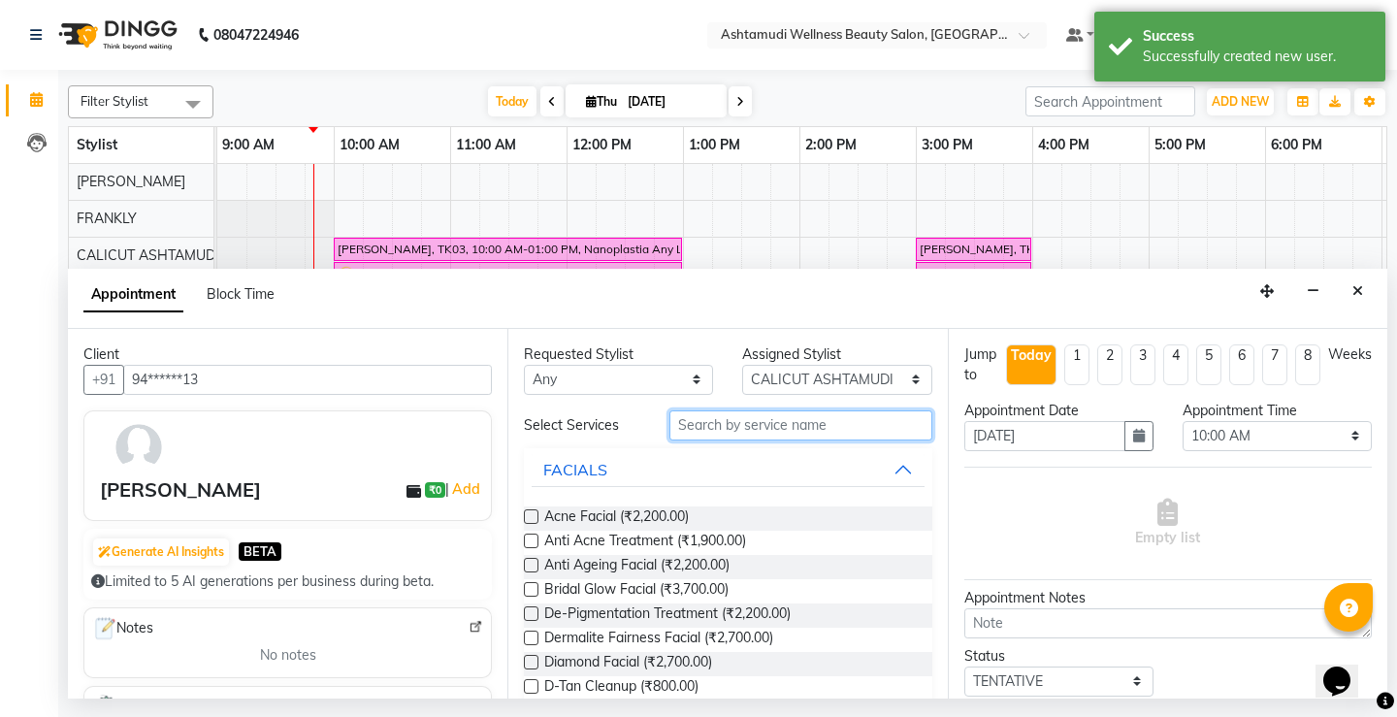
click at [685, 434] on input "text" at bounding box center [800, 425] width 262 height 30
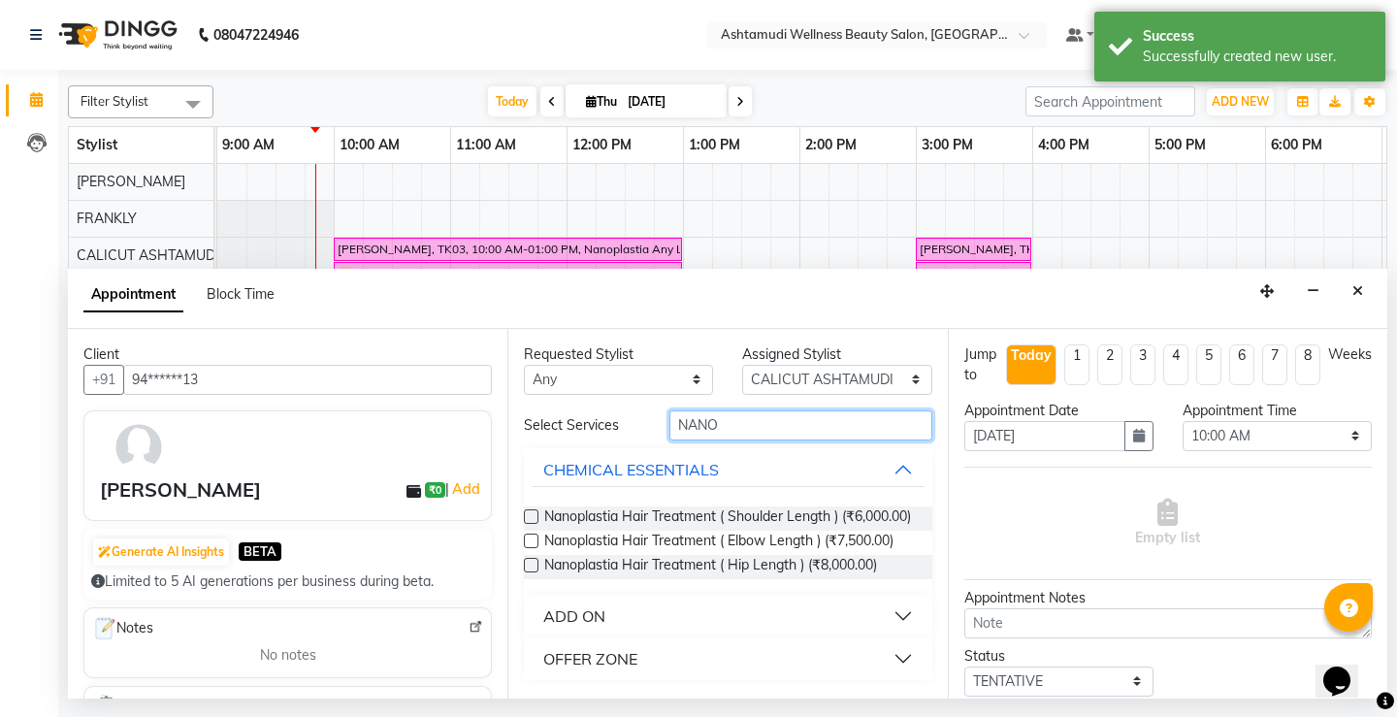
scroll to position [14, 0]
type input "NANO"
click at [630, 656] on div "OFFER ZONE" at bounding box center [590, 658] width 94 height 23
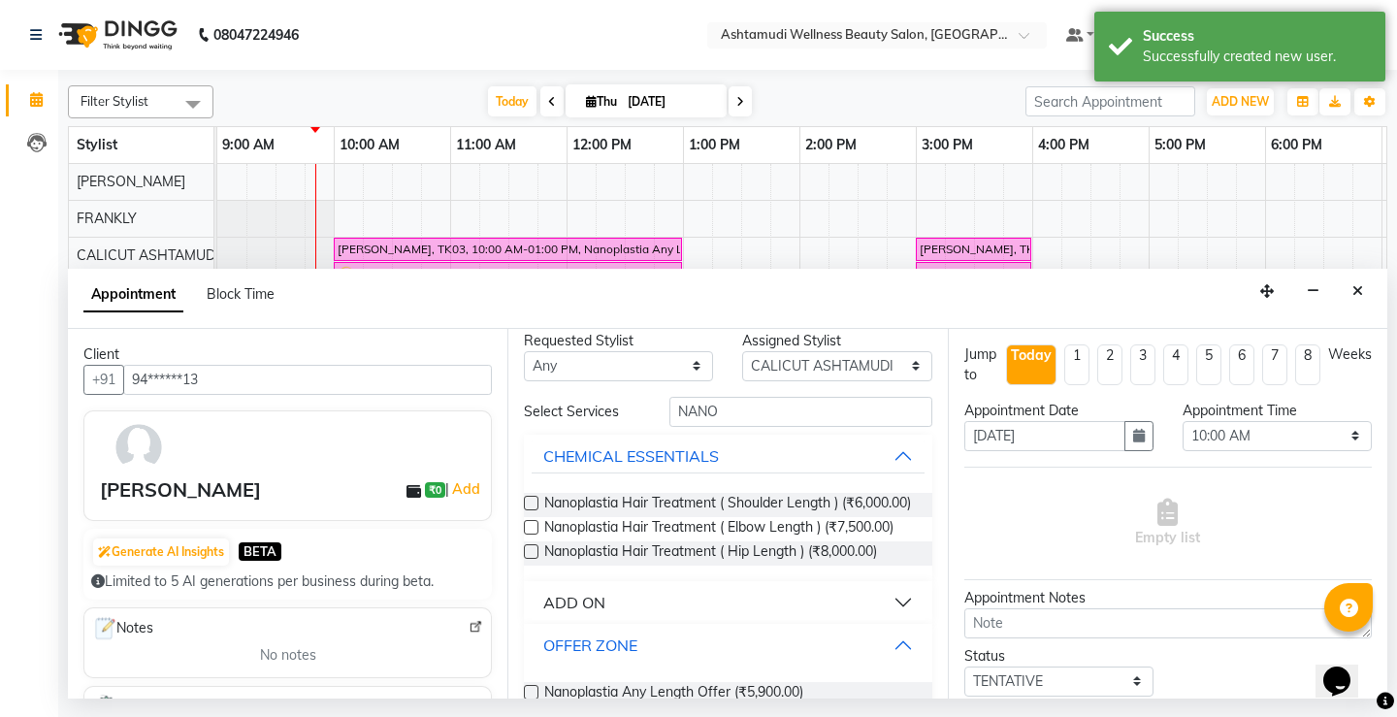
scroll to position [69, 0]
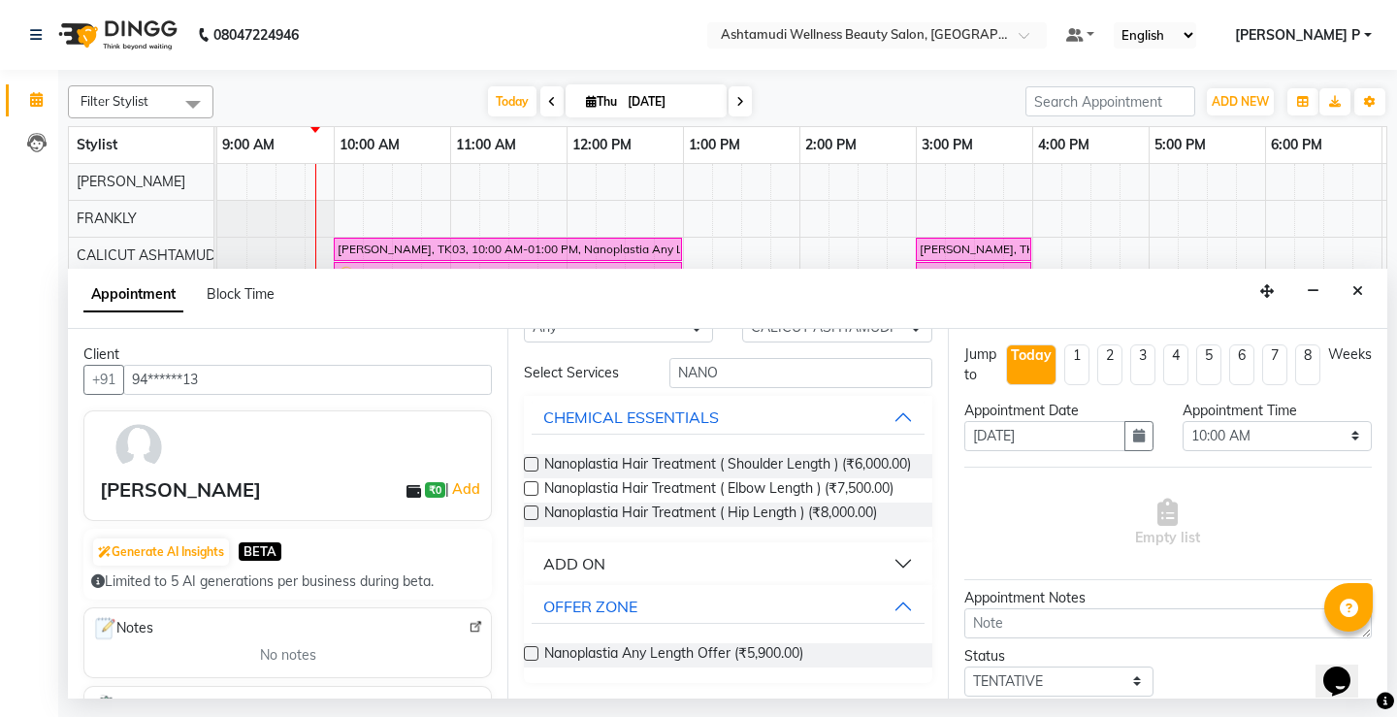
click at [525, 652] on label at bounding box center [531, 653] width 15 height 15
click at [525, 652] on input "checkbox" at bounding box center [530, 655] width 13 height 13
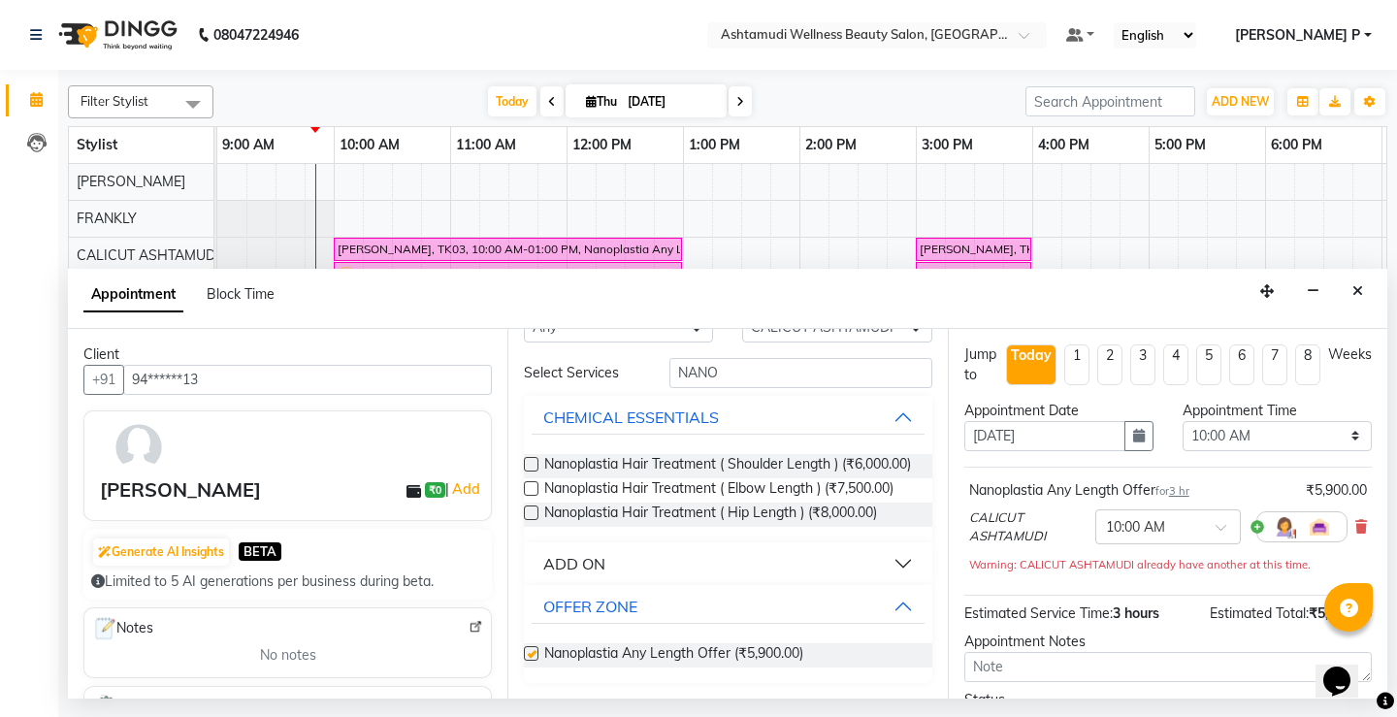
checkbox input "false"
click at [1276, 434] on select "Select 10:00 AM 10:15 AM 10:30 AM 10:45 AM 11:00 AM 11:15 AM 11:30 AM 11:45 AM …" at bounding box center [1276, 436] width 189 height 30
select select "780"
click at [1182, 421] on select "Select 10:00 AM 10:15 AM 10:30 AM 10:45 AM 11:00 AM 11:15 AM 11:30 AM 11:45 AM …" at bounding box center [1276, 436] width 189 height 30
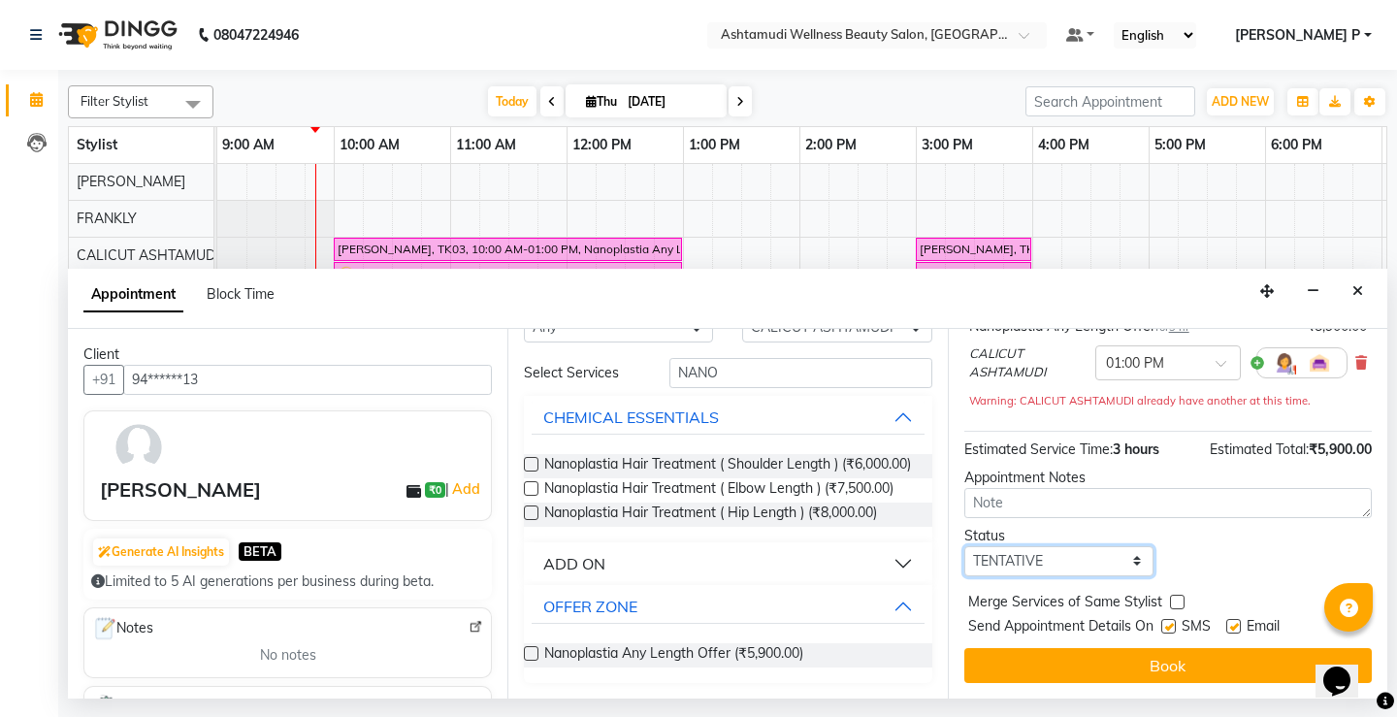
click at [1094, 557] on select "Select TENTATIVE CONFIRM CHECK-IN UPCOMING" at bounding box center [1058, 561] width 189 height 30
select select "confirm booking"
click at [964, 546] on select "Select TENTATIVE CONFIRM CHECK-IN UPCOMING" at bounding box center [1058, 561] width 189 height 30
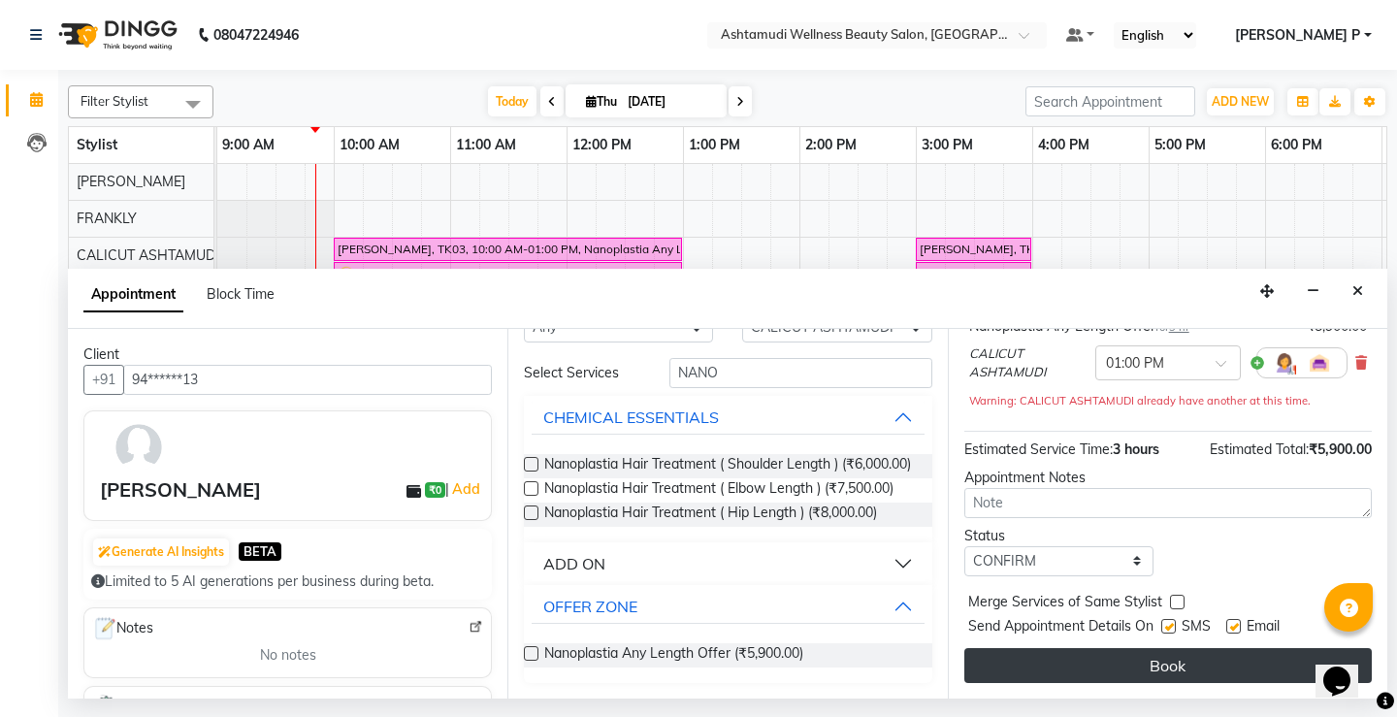
click at [1156, 670] on button "Book" at bounding box center [1167, 665] width 407 height 35
